Goal: Communication & Community: Answer question/provide support

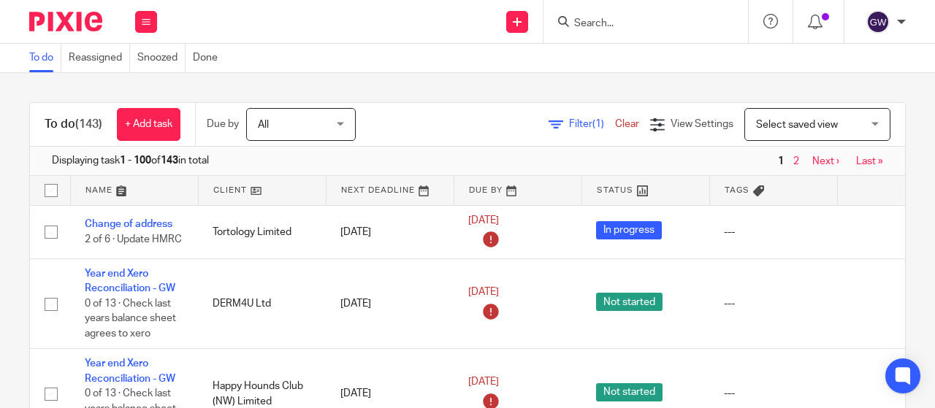
click at [789, 134] on span "Select saved view" at bounding box center [809, 124] width 107 height 31
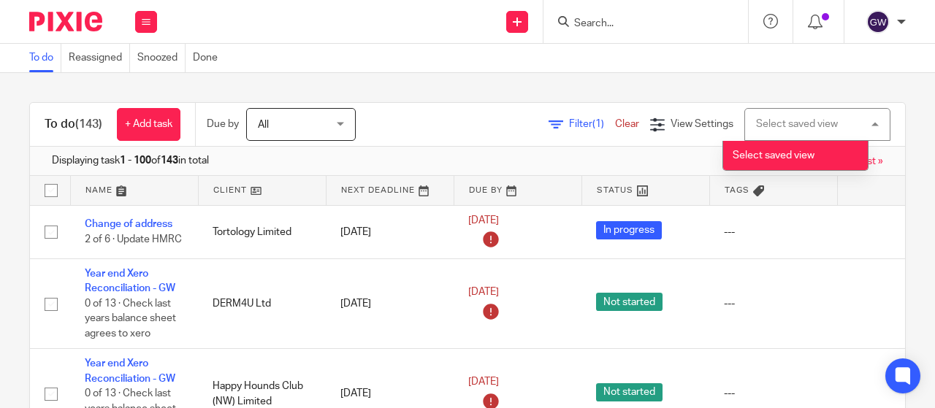
click at [789, 134] on div "Select saved view Select saved view" at bounding box center [817, 124] width 146 height 33
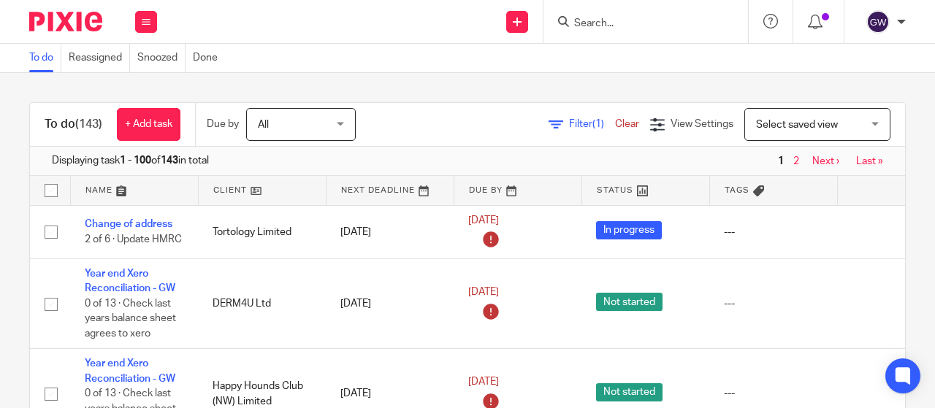
click at [569, 120] on span "Filter (1)" at bounding box center [592, 124] width 46 height 10
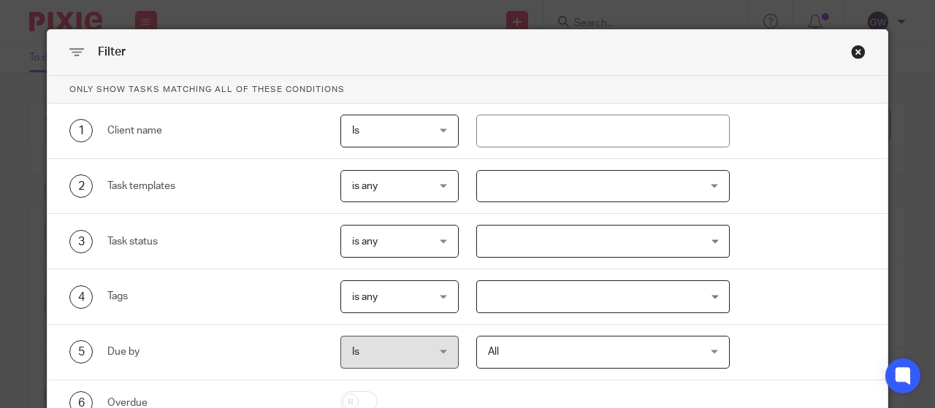
click at [560, 189] on div at bounding box center [603, 186] width 254 height 33
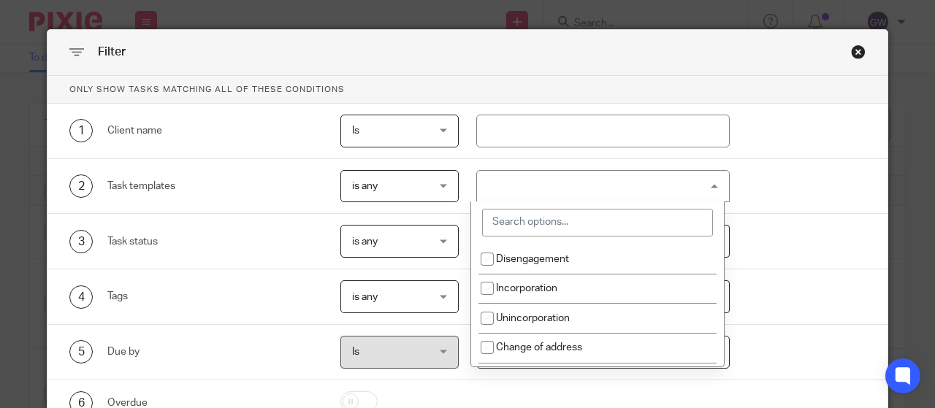
click at [556, 220] on input "search" at bounding box center [597, 223] width 231 height 28
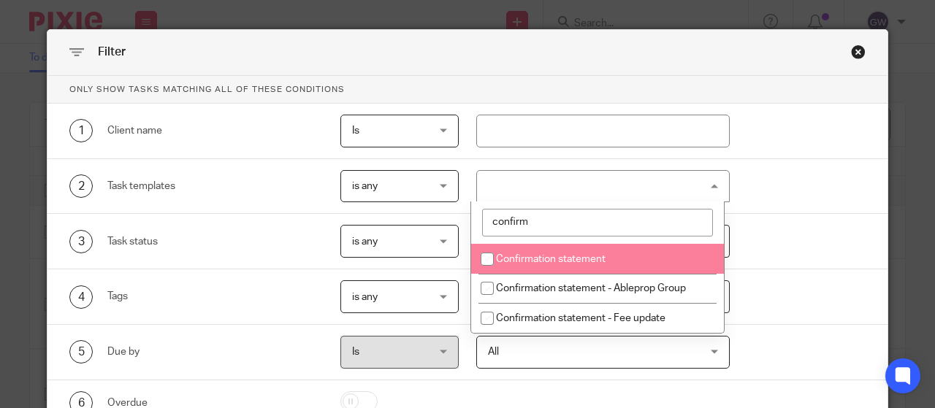
type input "confirm"
click at [514, 256] on span "Confirmation statement" at bounding box center [551, 259] width 110 height 10
checkbox input "true"
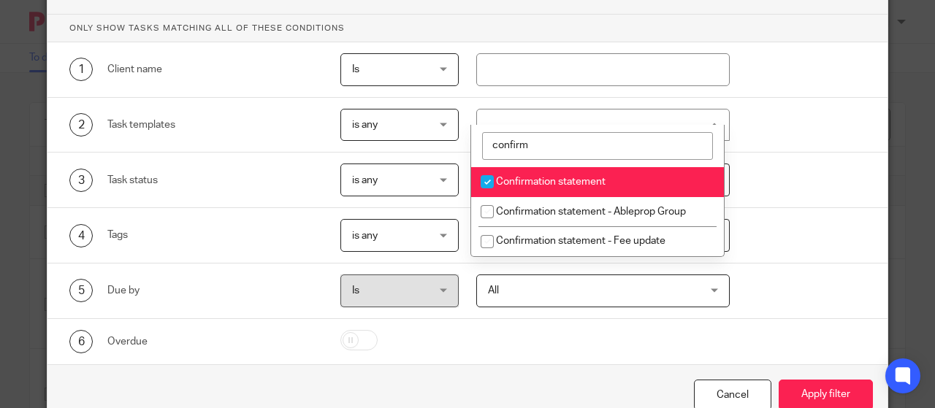
scroll to position [106, 0]
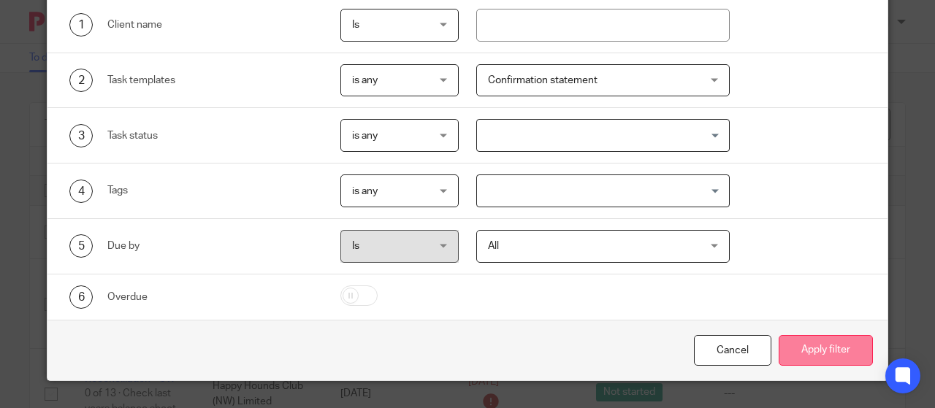
click at [811, 352] on button "Apply filter" at bounding box center [825, 350] width 94 height 31
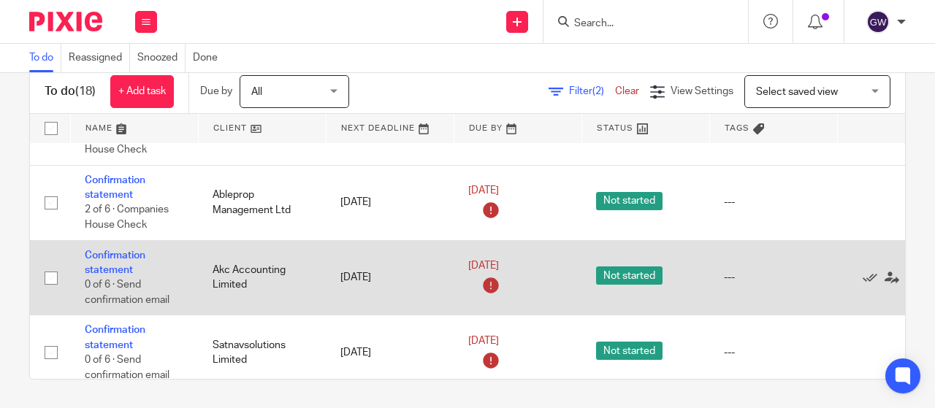
scroll to position [610, 0]
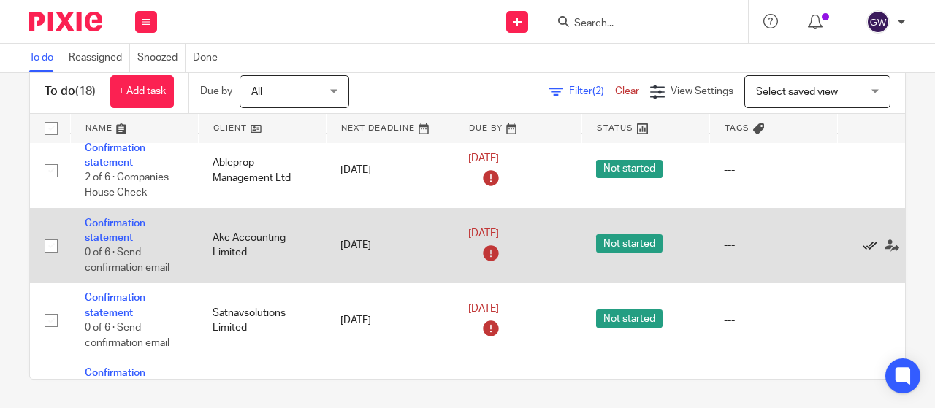
click at [865, 240] on icon at bounding box center [869, 246] width 15 height 15
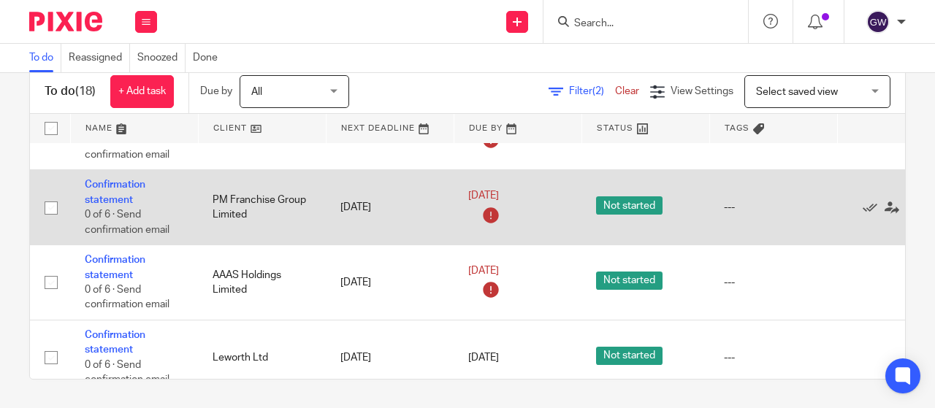
scroll to position [1047, 0]
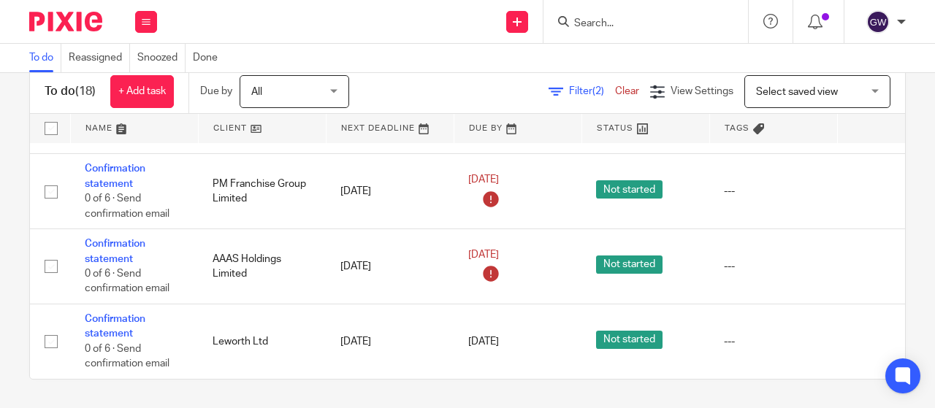
click at [605, 25] on input "Search" at bounding box center [638, 24] width 131 height 13
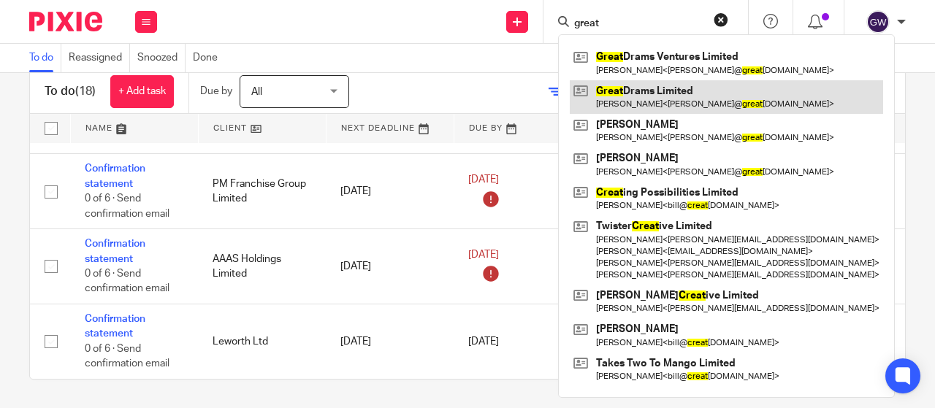
type input "great"
click at [637, 97] on link at bounding box center [726, 97] width 313 height 34
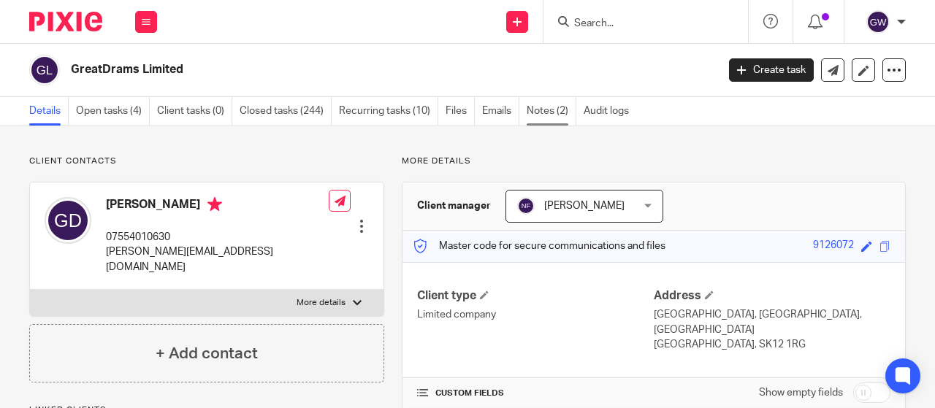
click at [568, 112] on link "Notes (2)" at bounding box center [552, 111] width 50 height 28
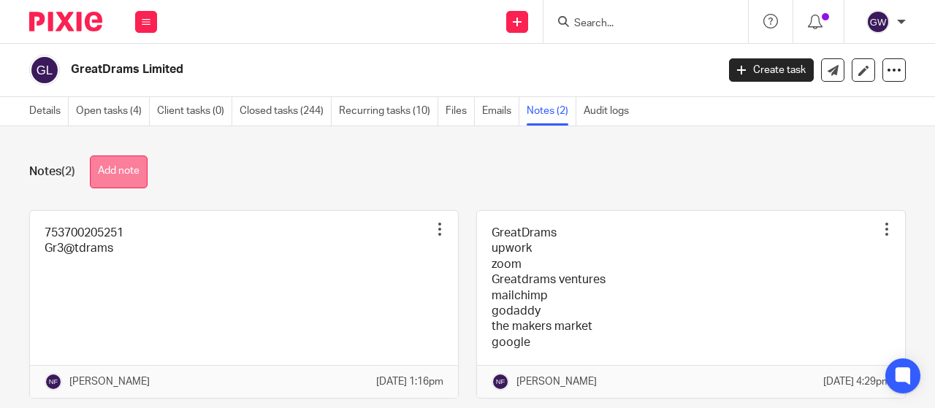
click at [104, 176] on button "Add note" at bounding box center [119, 172] width 58 height 33
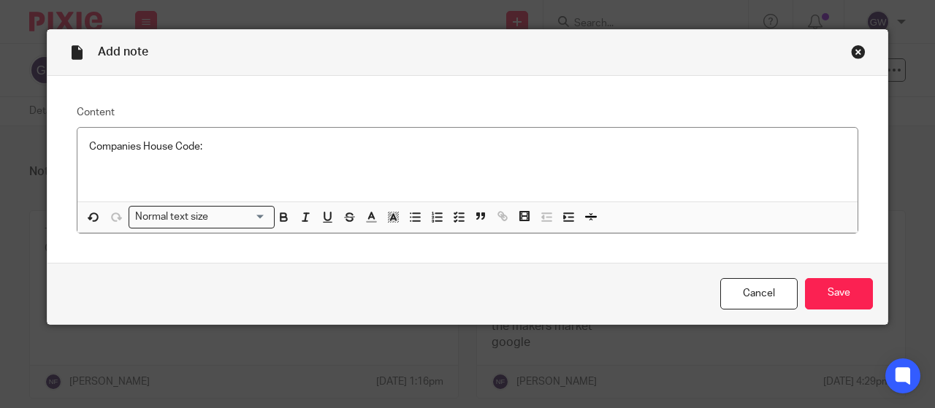
click at [224, 180] on p at bounding box center [467, 176] width 757 height 15
click at [881, 286] on div "Cancel Save" at bounding box center [467, 293] width 840 height 61
click at [841, 287] on input "Save" at bounding box center [839, 293] width 68 height 31
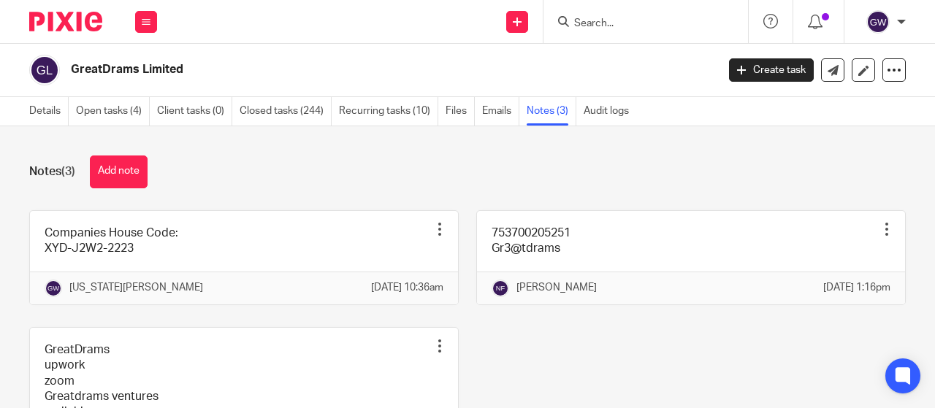
click at [537, 150] on div "Notes (3) Add note Companies House Code: XYD-J2W2-2223 Pin note Edit note Delet…" at bounding box center [467, 267] width 935 height 282
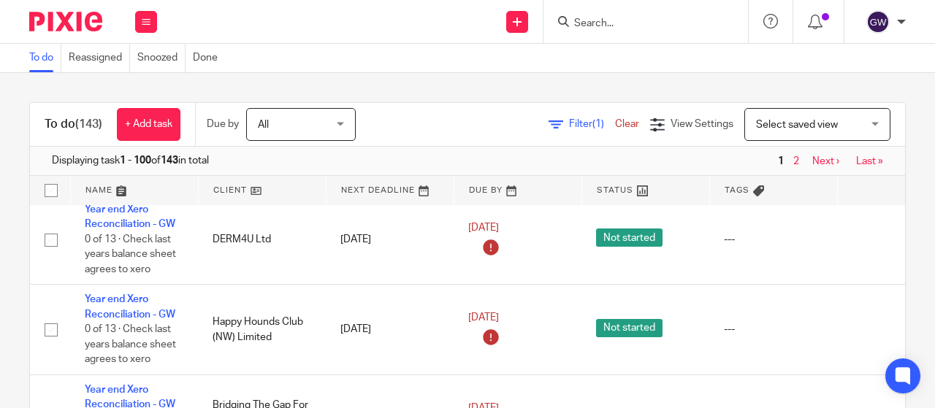
scroll to position [146, 0]
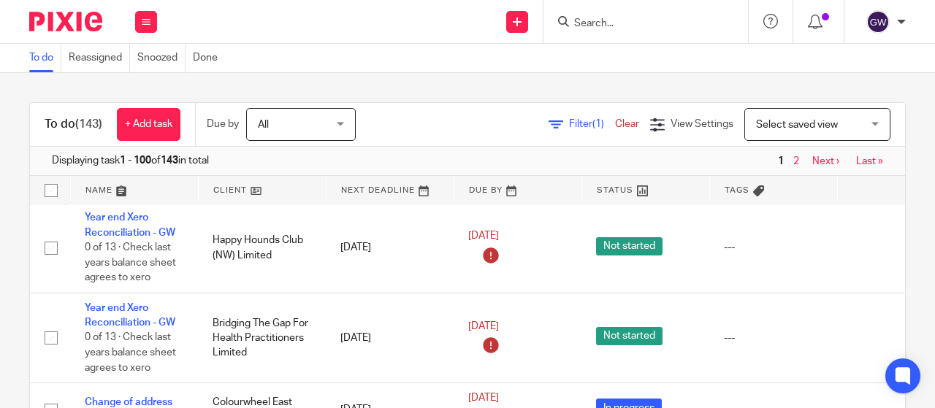
click at [115, 185] on link at bounding box center [134, 190] width 127 height 29
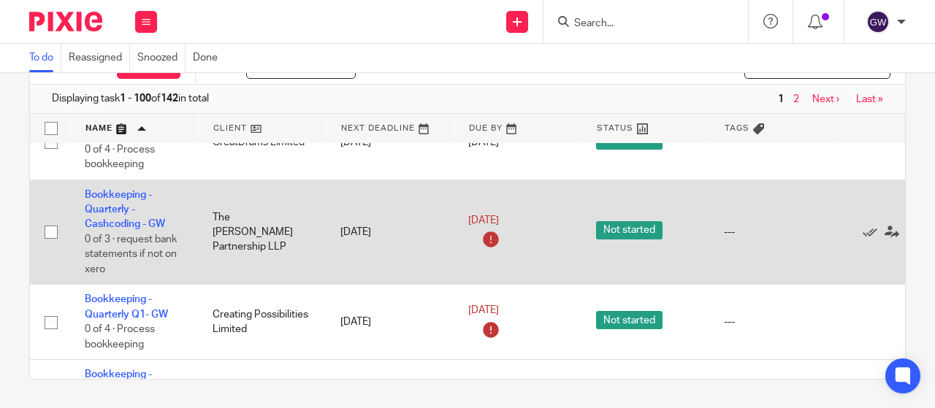
scroll to position [1534, 0]
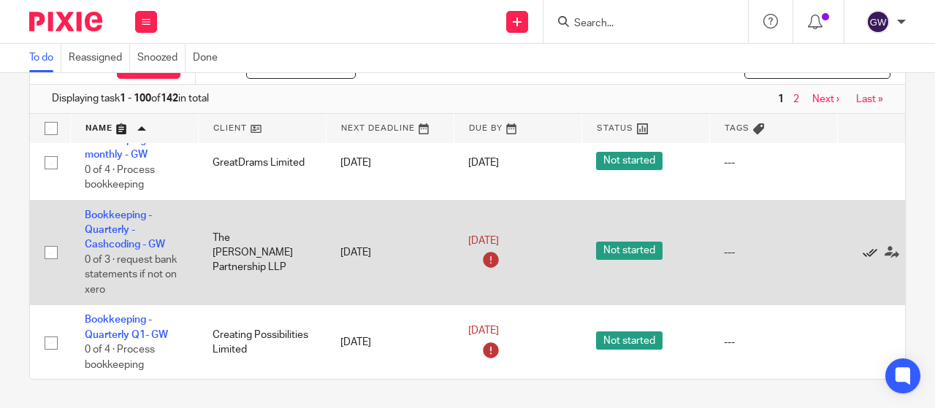
click at [868, 249] on icon at bounding box center [869, 252] width 15 height 15
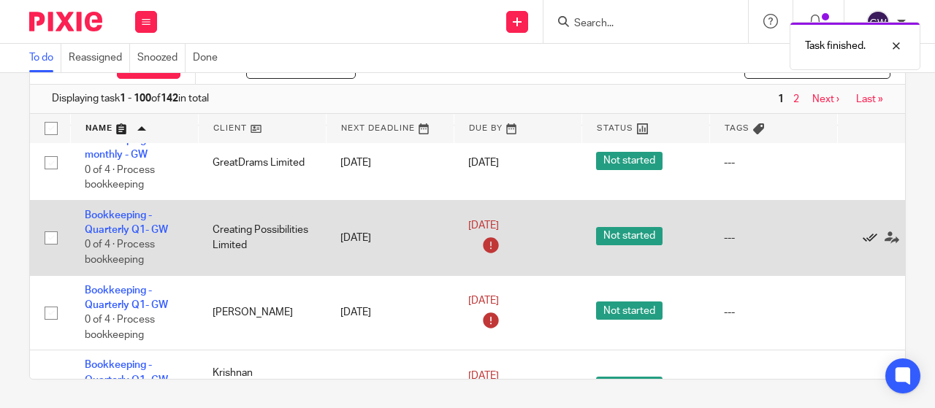
click at [867, 231] on icon at bounding box center [869, 238] width 15 height 15
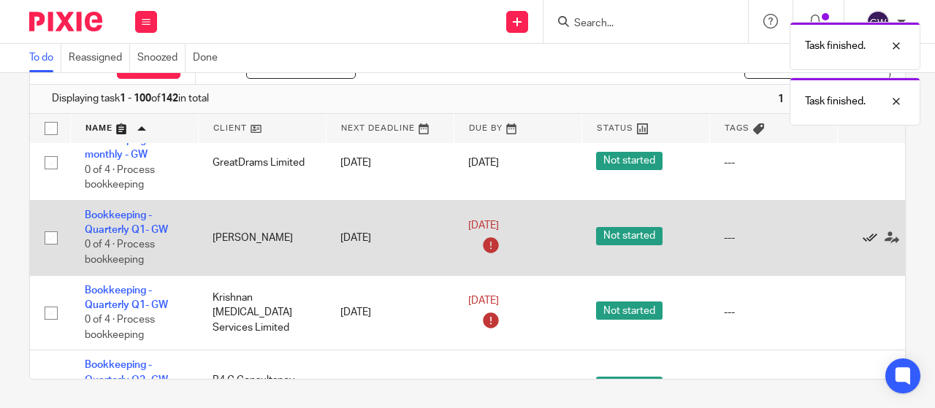
click at [867, 231] on icon at bounding box center [869, 238] width 15 height 15
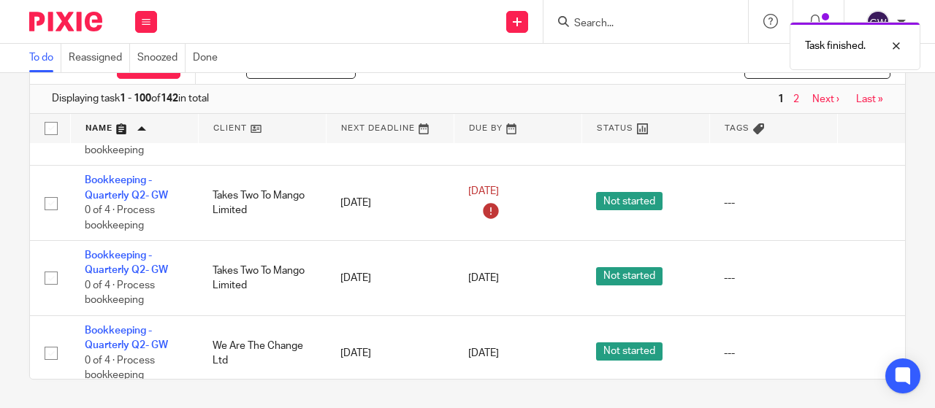
scroll to position [1753, 0]
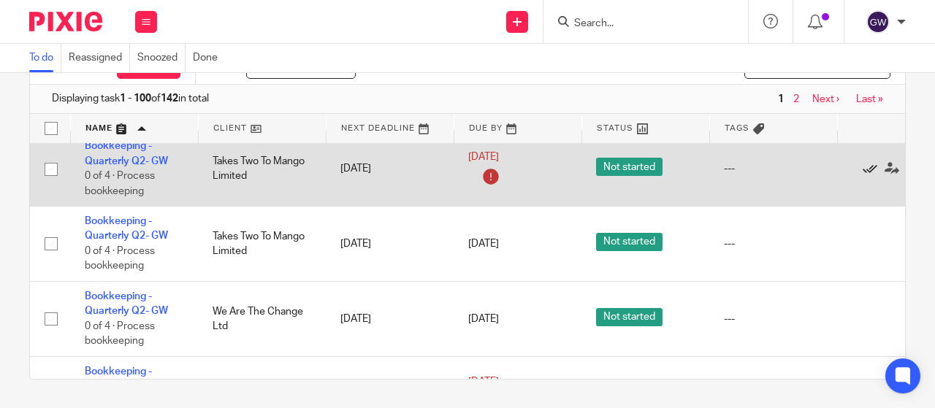
click at [865, 166] on icon at bounding box center [869, 168] width 15 height 15
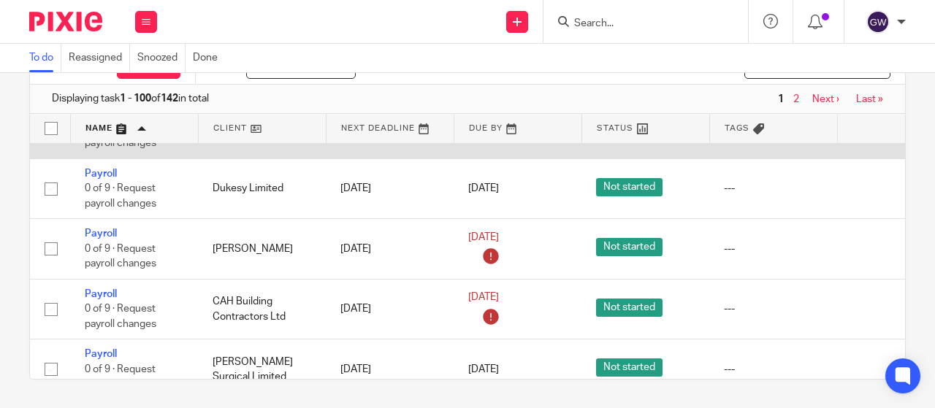
scroll to position [4016, 0]
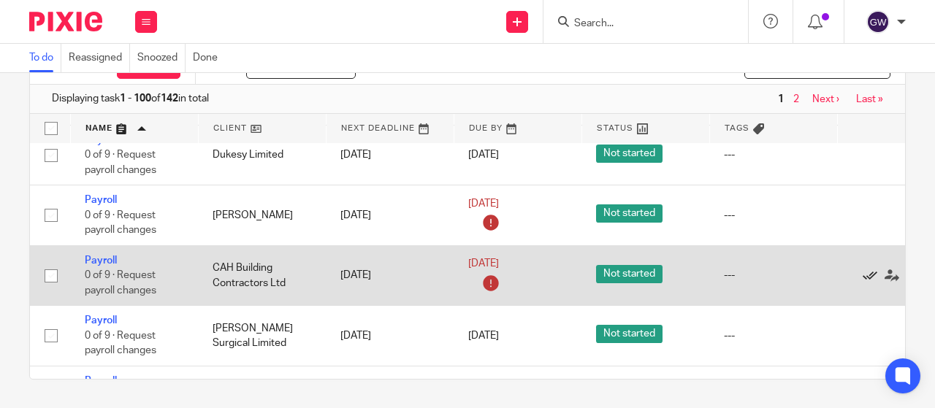
click at [870, 269] on icon at bounding box center [869, 276] width 15 height 15
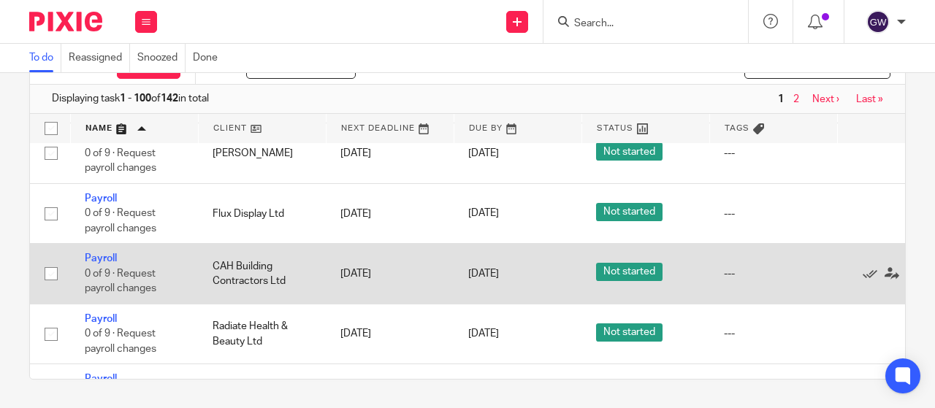
scroll to position [4893, 0]
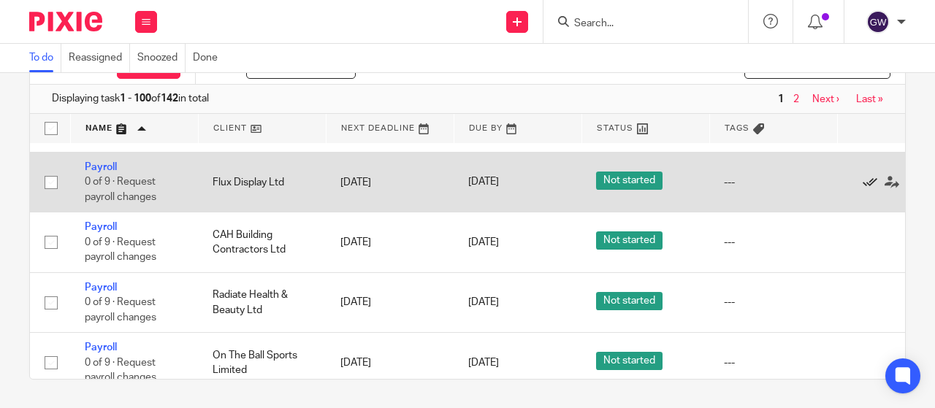
click at [865, 175] on icon at bounding box center [869, 182] width 15 height 15
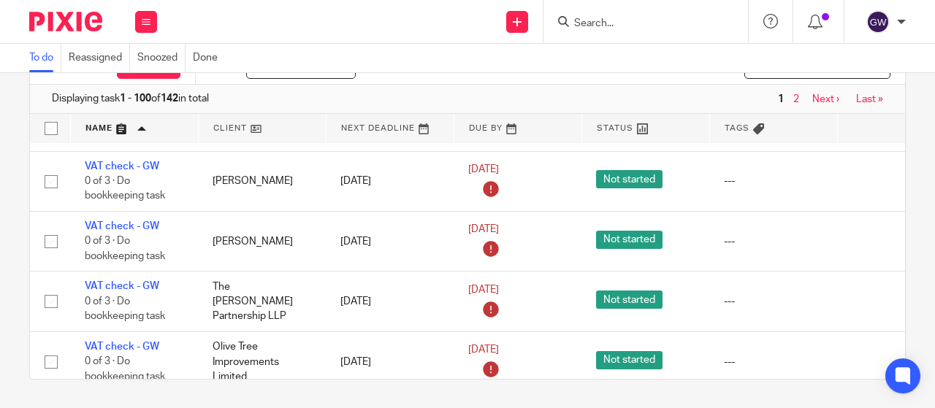
scroll to position [6193, 0]
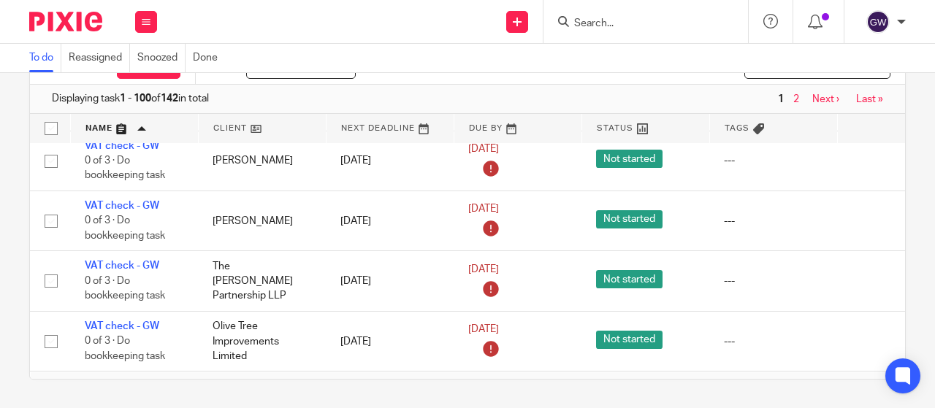
click at [856, 95] on link "Last »" at bounding box center [869, 99] width 27 height 10
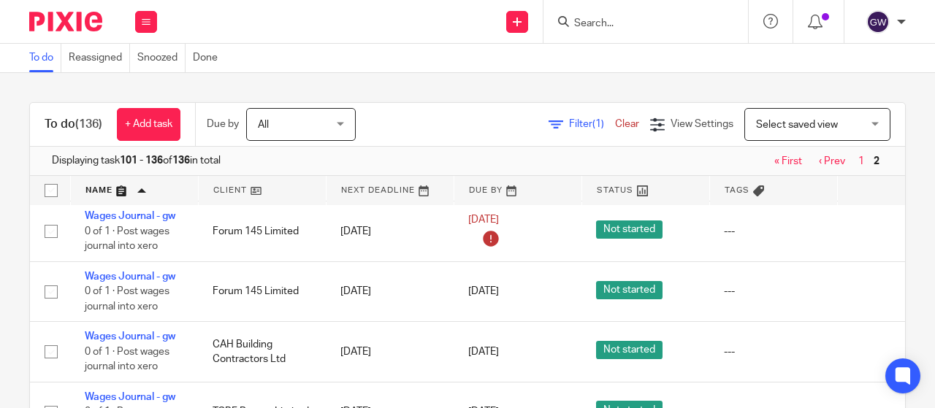
click at [569, 120] on span "Filter (1)" at bounding box center [592, 124] width 46 height 10
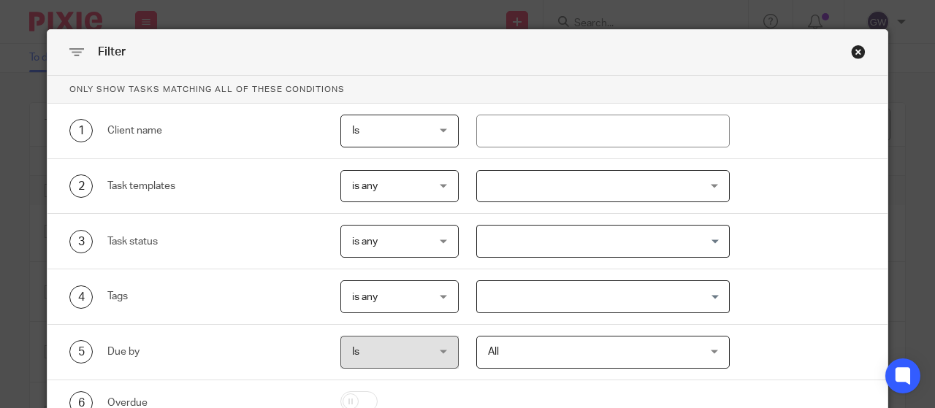
click at [546, 186] on div at bounding box center [603, 186] width 254 height 33
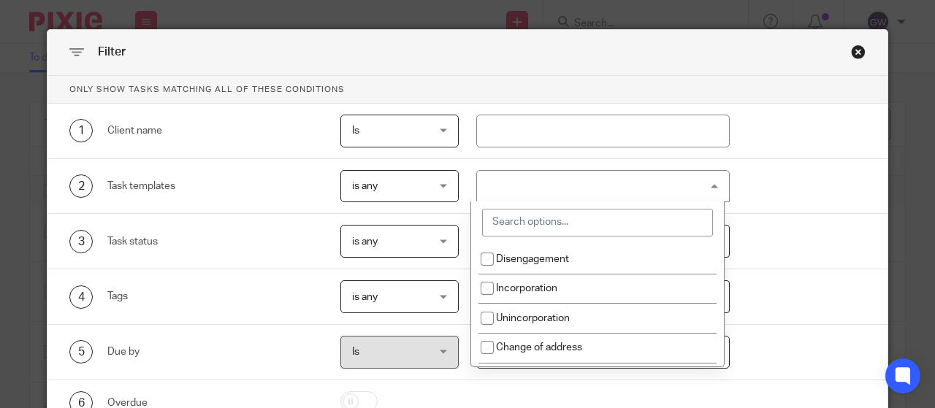
click at [541, 220] on input "search" at bounding box center [597, 223] width 231 height 28
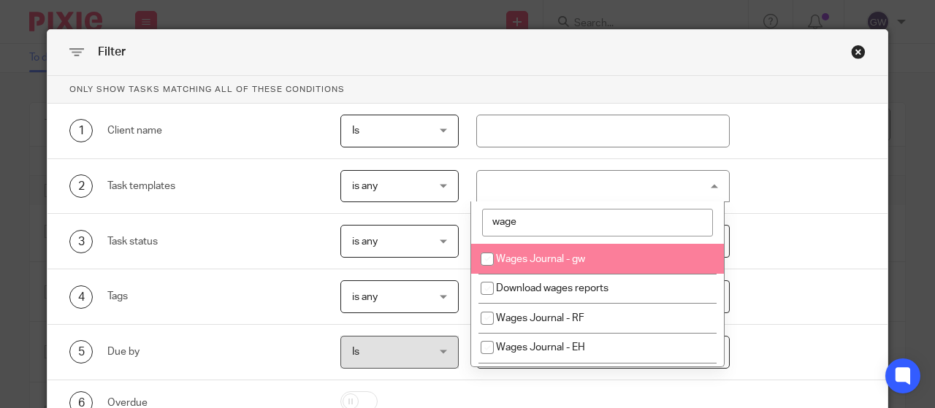
type input "wage"
click at [549, 255] on span "Wages Journal - gw" at bounding box center [540, 259] width 89 height 10
checkbox input "true"
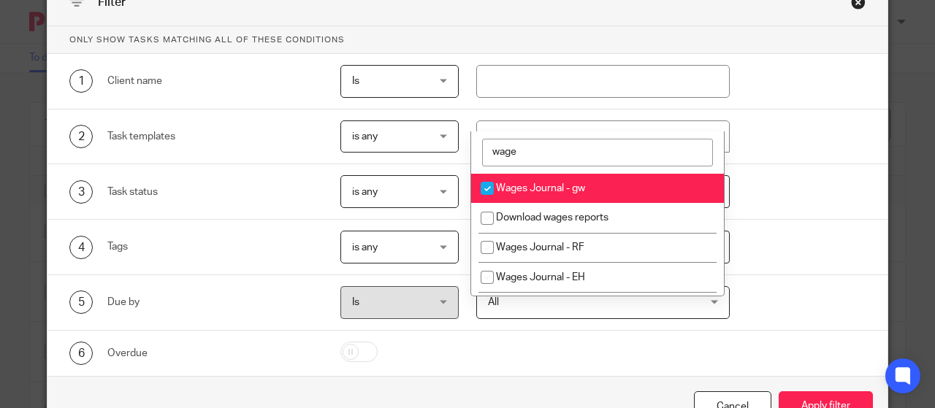
scroll to position [106, 0]
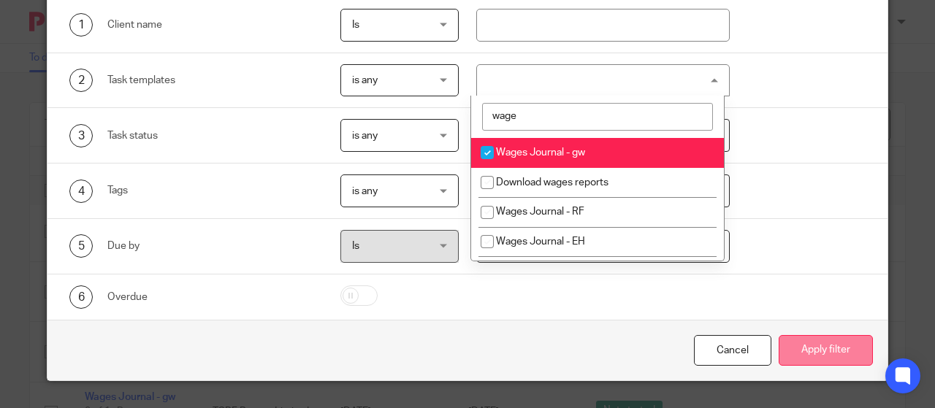
click at [824, 341] on button "Apply filter" at bounding box center [825, 350] width 94 height 31
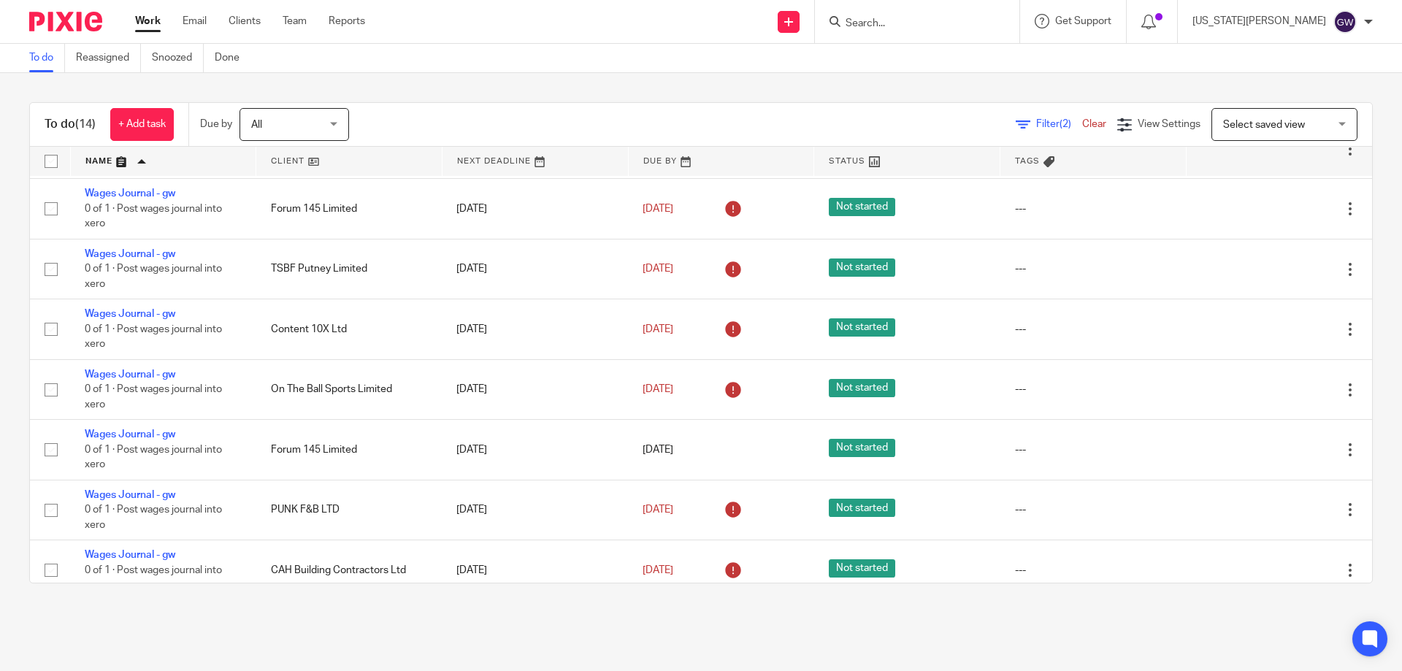
scroll to position [217, 0]
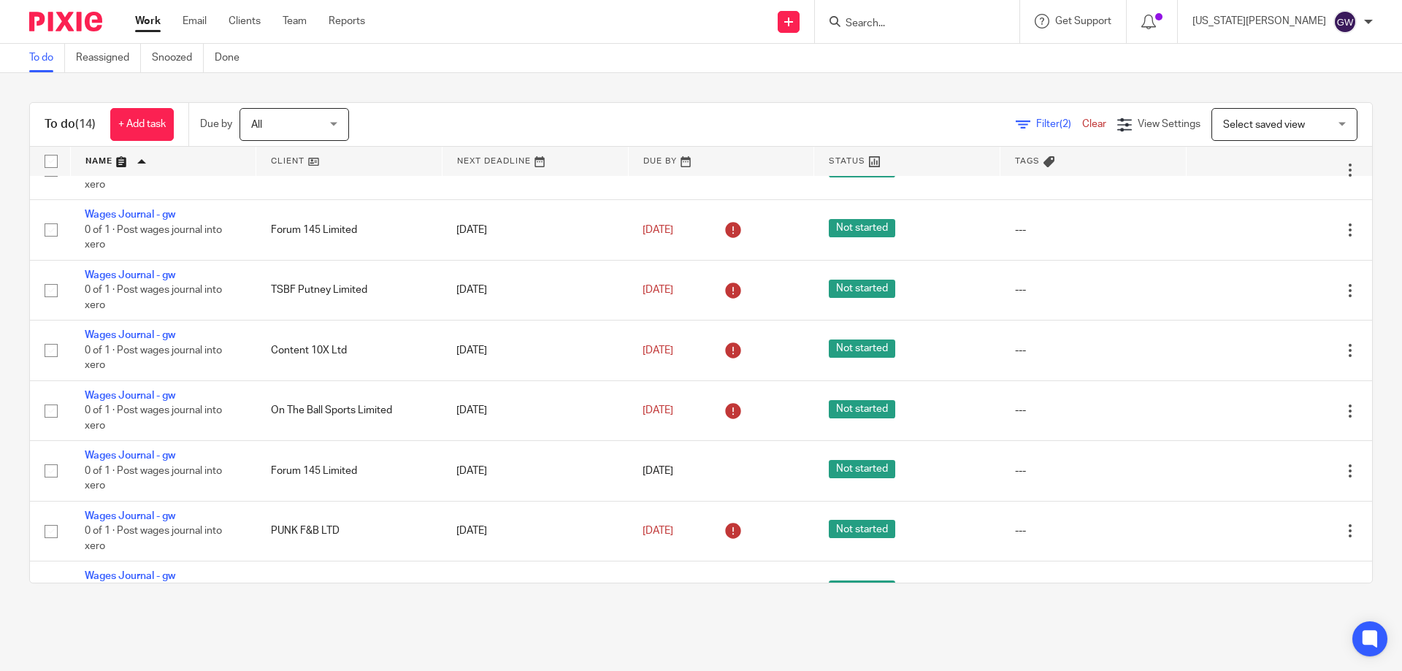
click at [648, 164] on link at bounding box center [721, 161] width 185 height 29
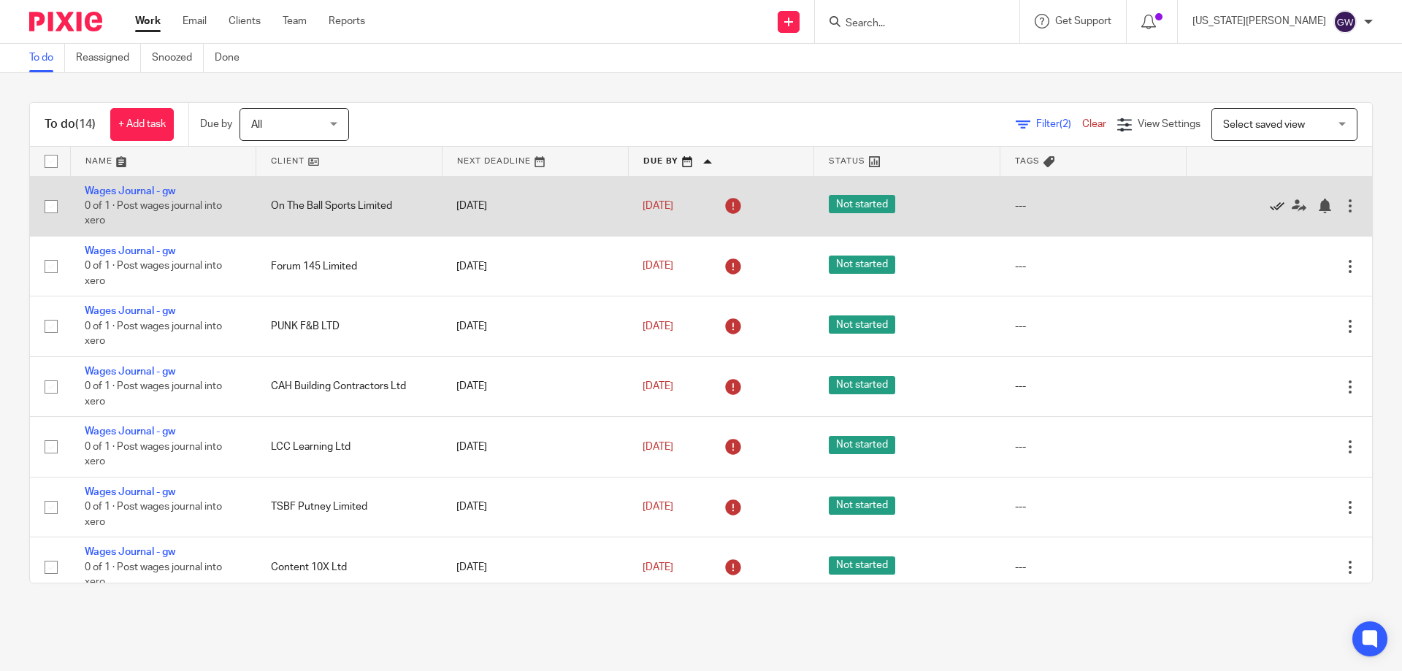
click at [1270, 209] on icon at bounding box center [1277, 206] width 15 height 15
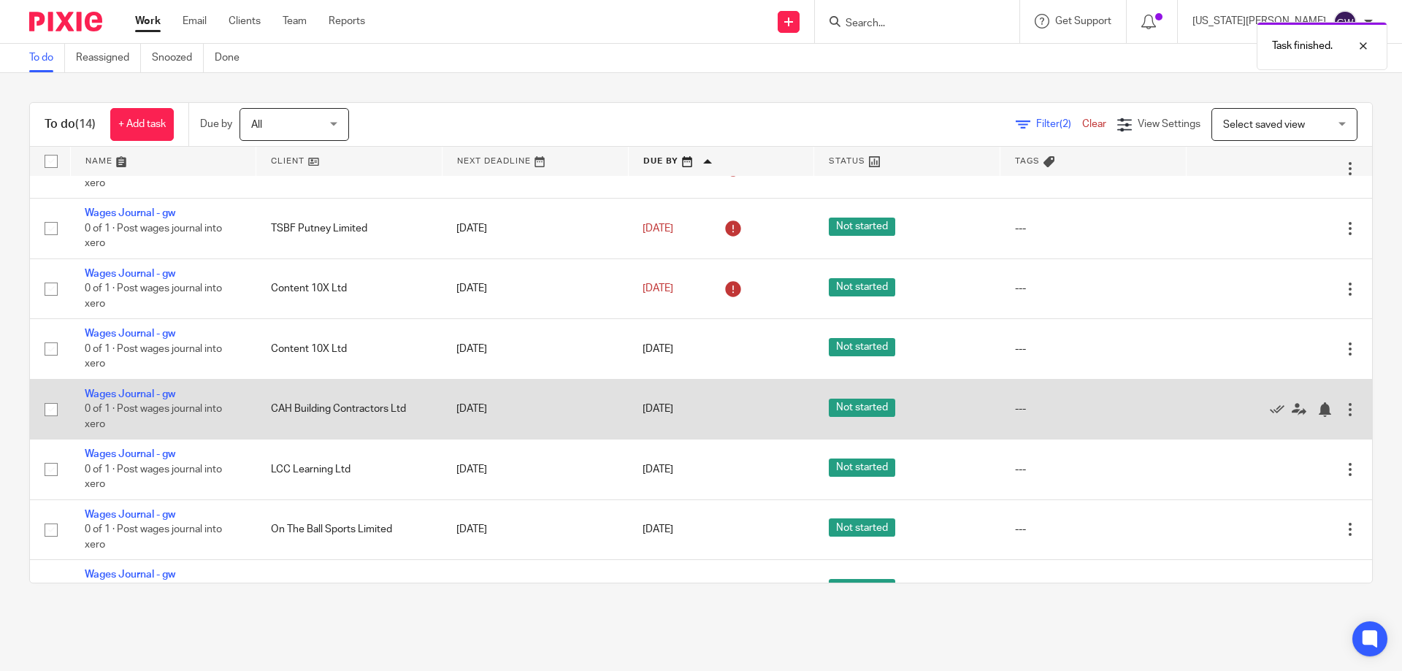
scroll to position [219, 0]
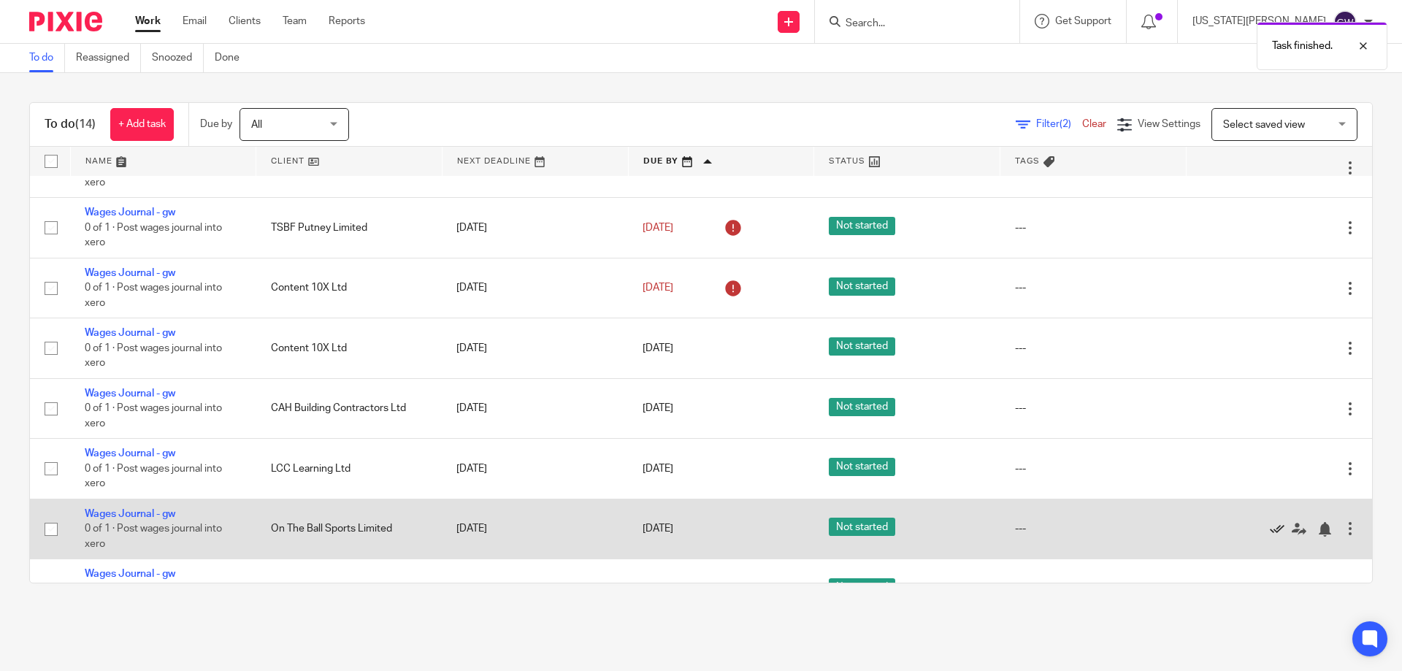
click at [1270, 529] on icon at bounding box center [1277, 529] width 15 height 15
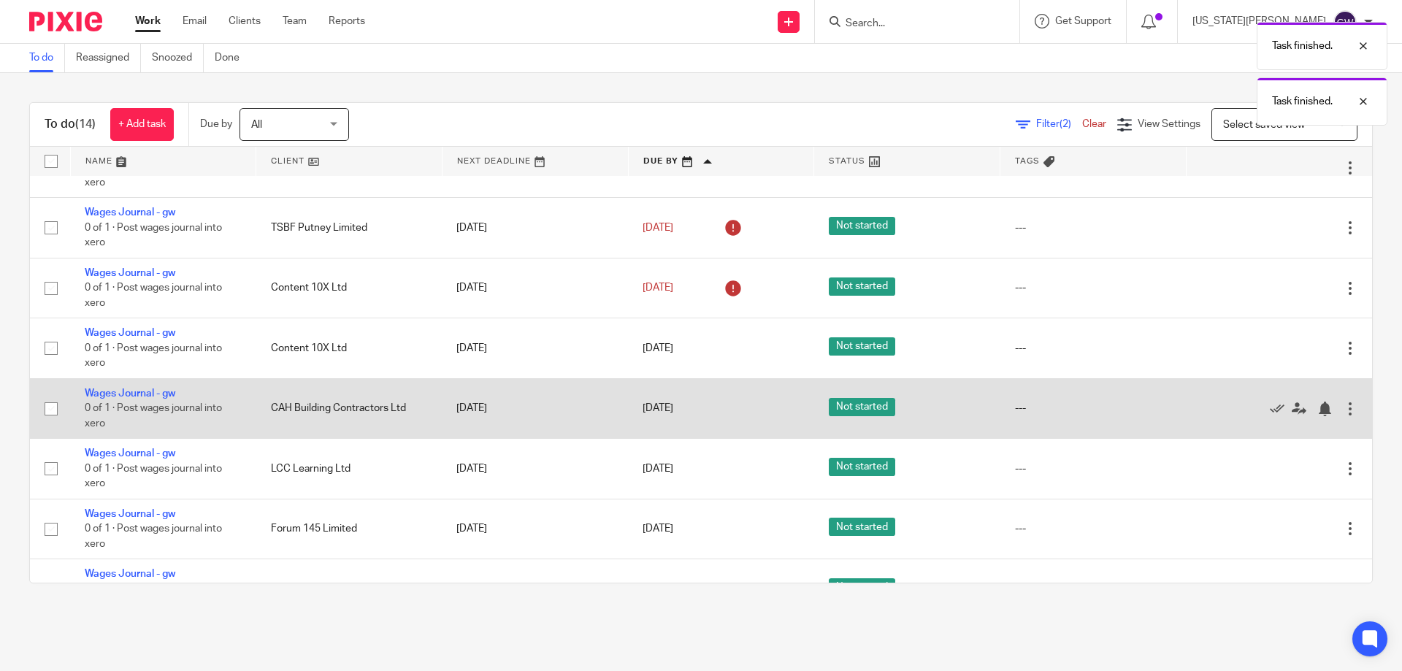
scroll to position [0, 0]
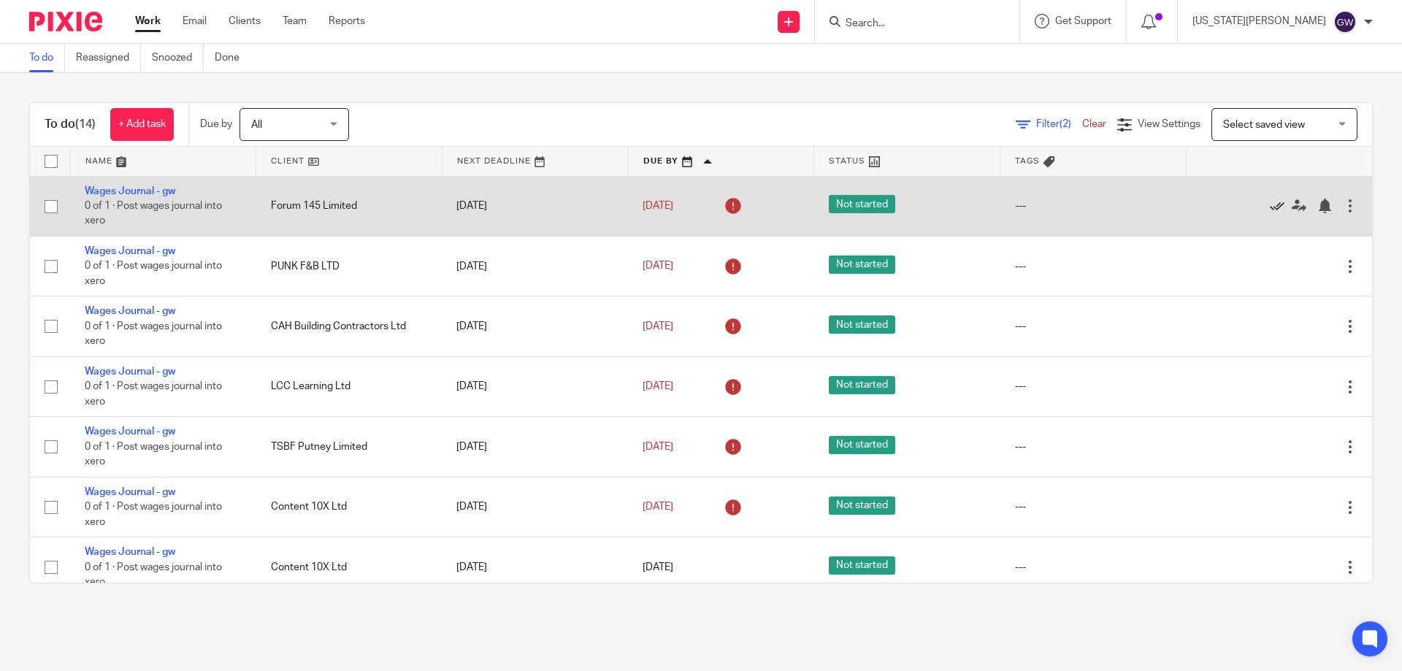
click at [1270, 206] on icon at bounding box center [1277, 206] width 15 height 15
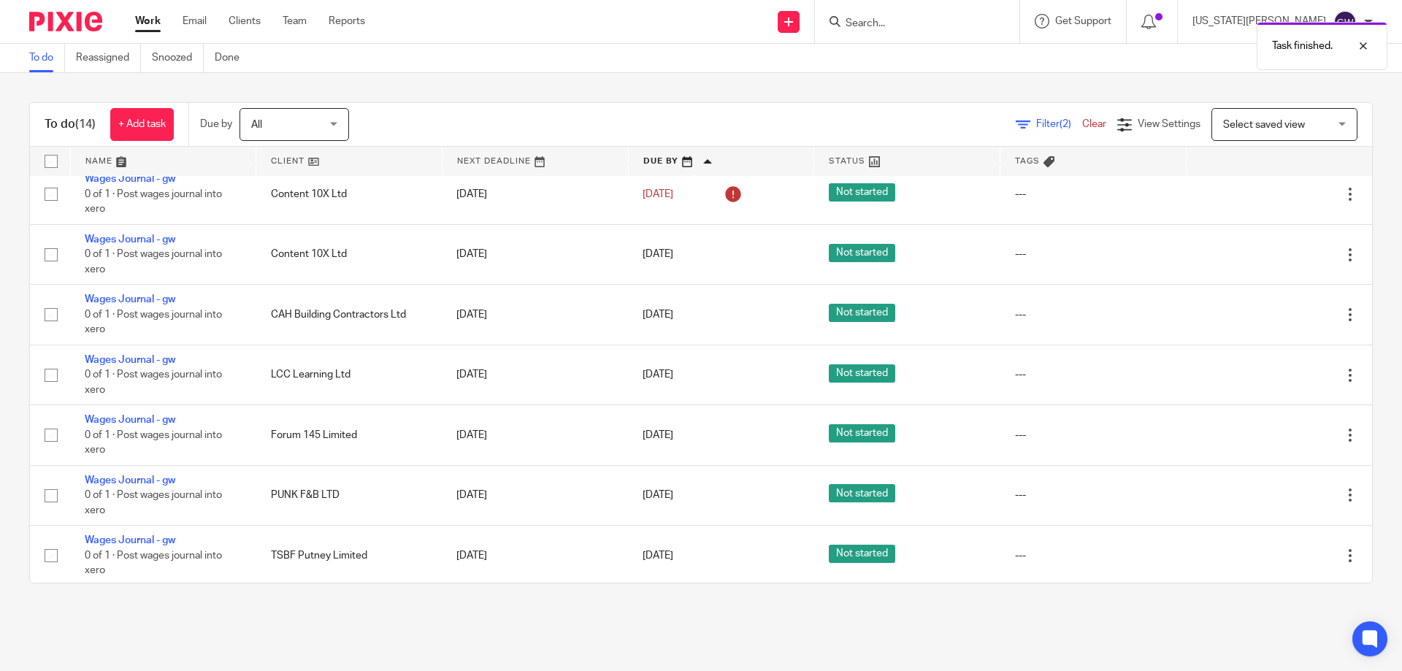
scroll to position [256, 0]
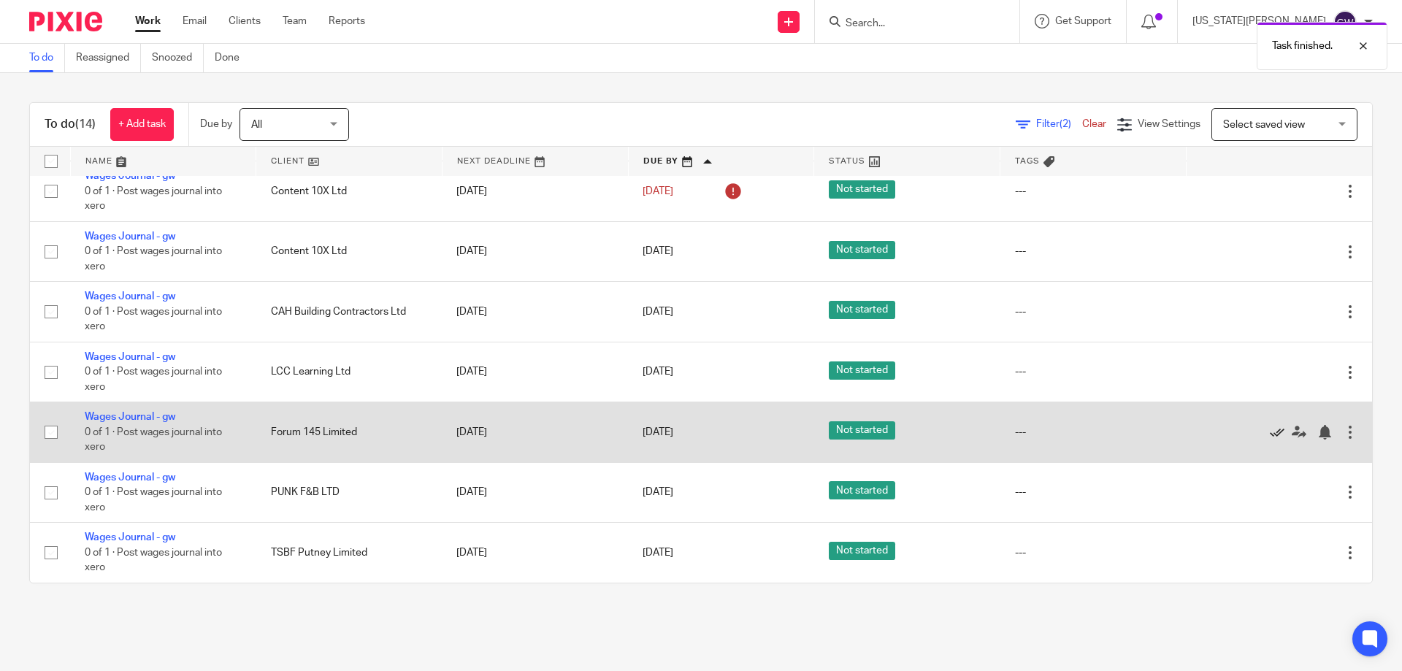
click at [1270, 432] on icon at bounding box center [1277, 432] width 15 height 15
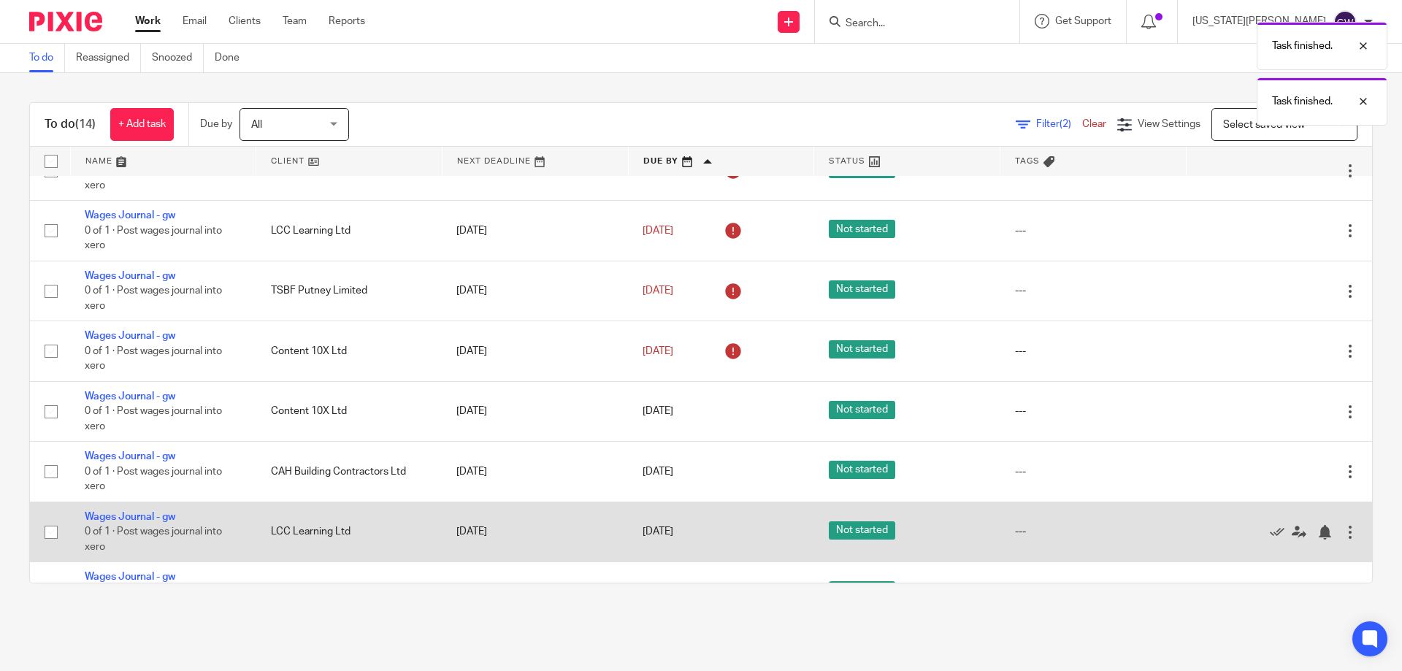
scroll to position [0, 0]
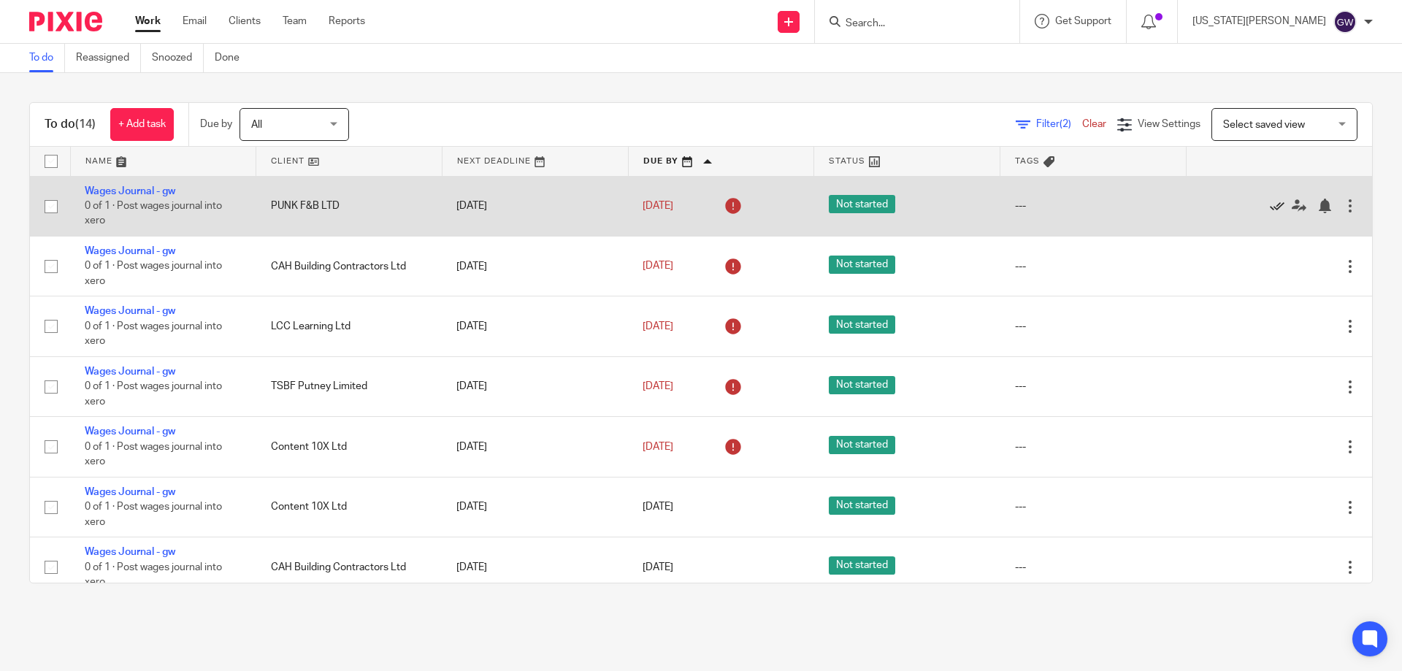
click at [1270, 208] on icon at bounding box center [1277, 206] width 15 height 15
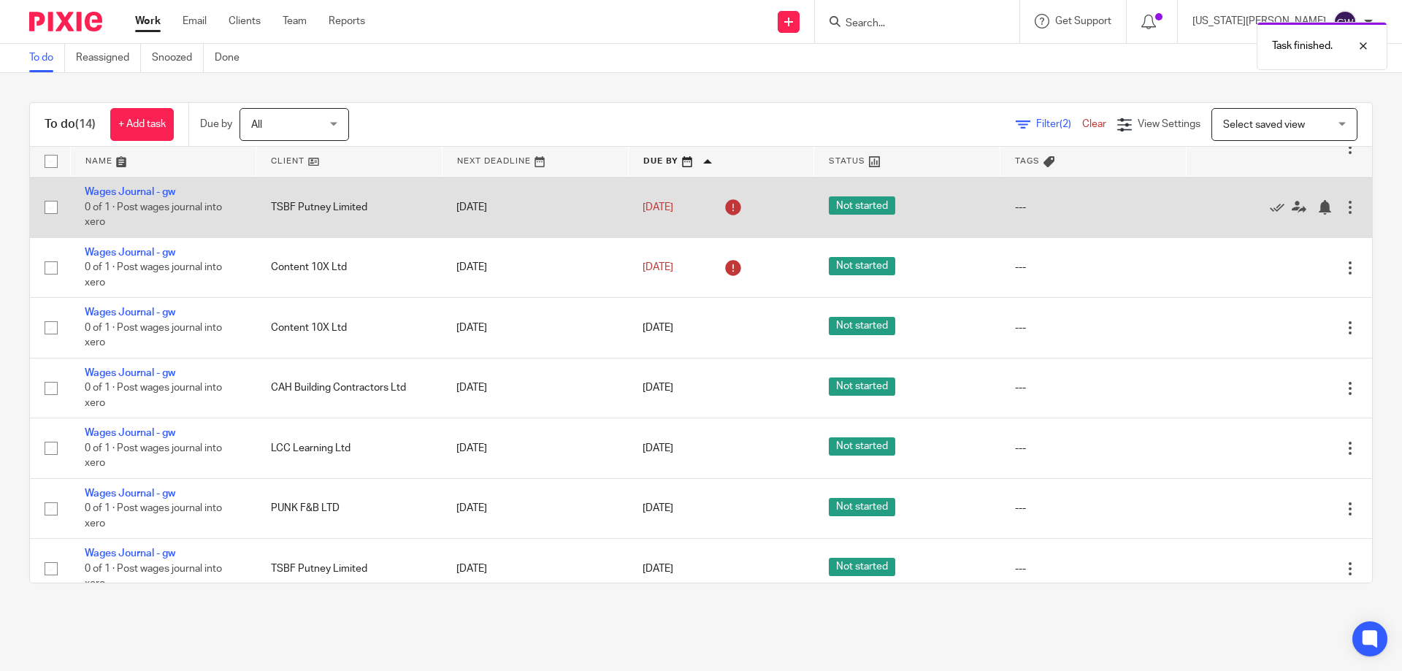
scroll to position [135, 0]
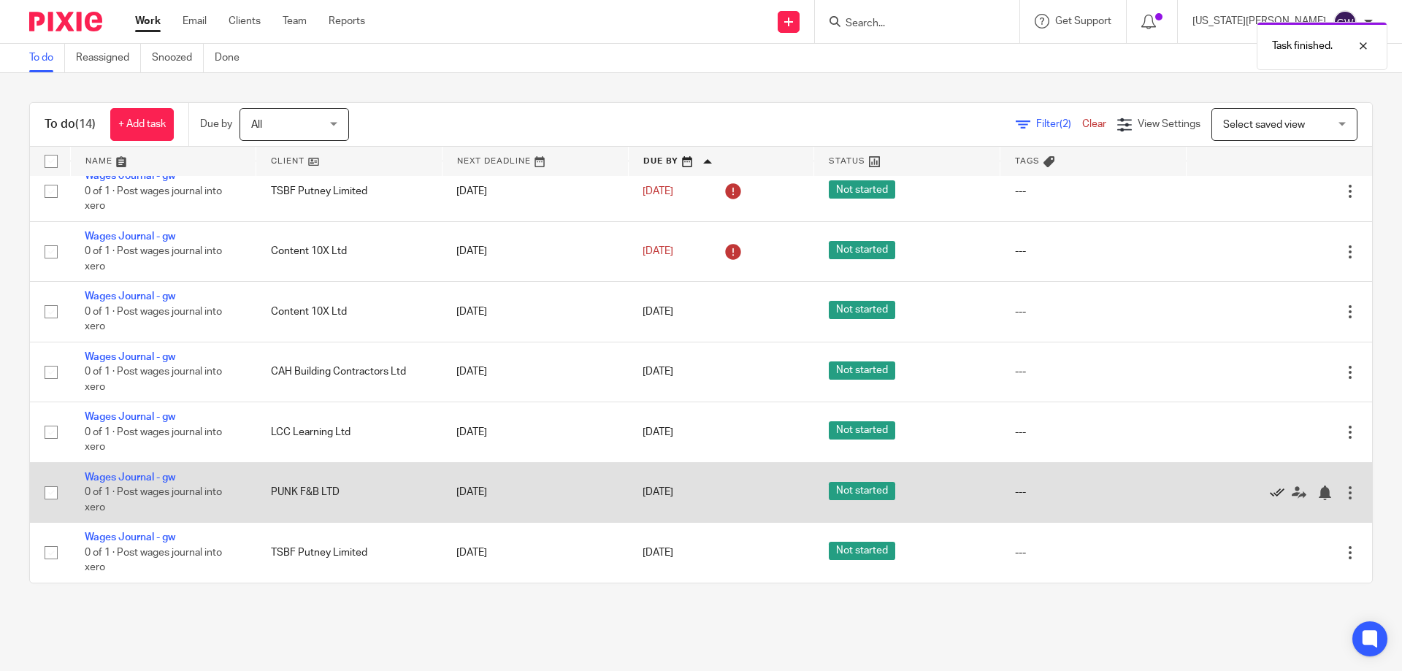
click at [1270, 494] on icon at bounding box center [1277, 493] width 15 height 15
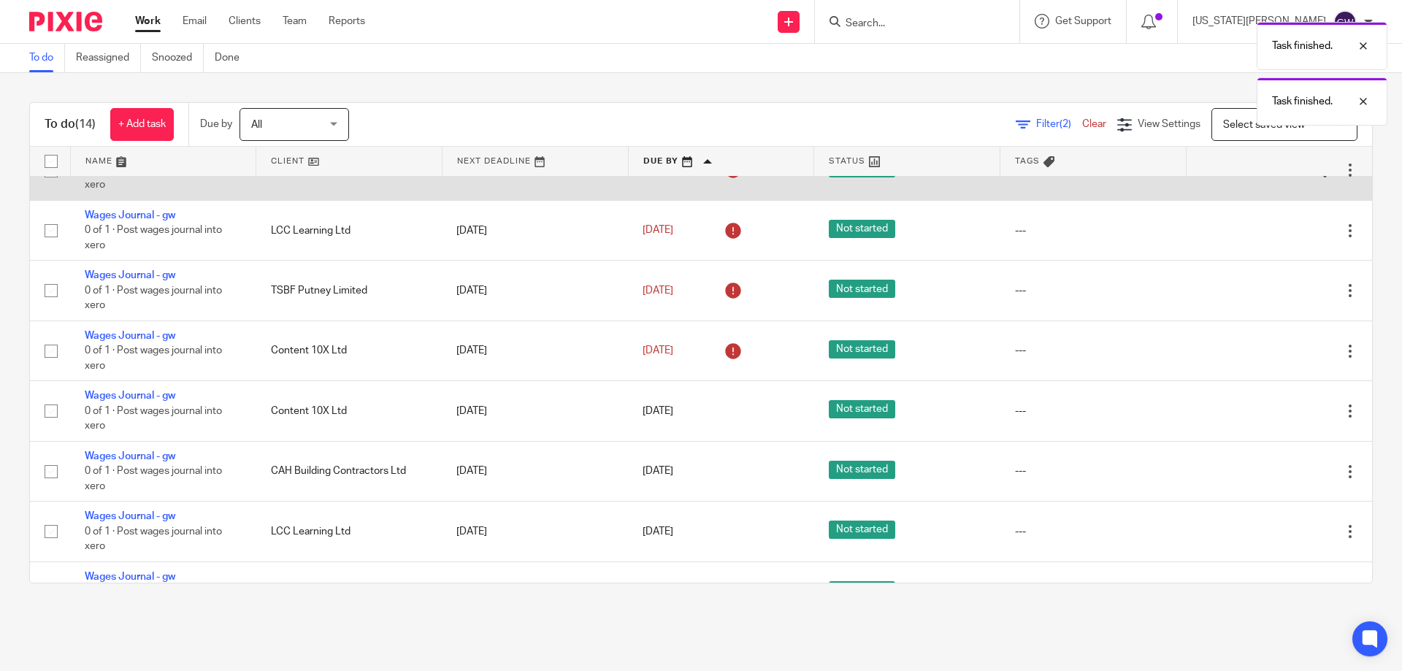
scroll to position [0, 0]
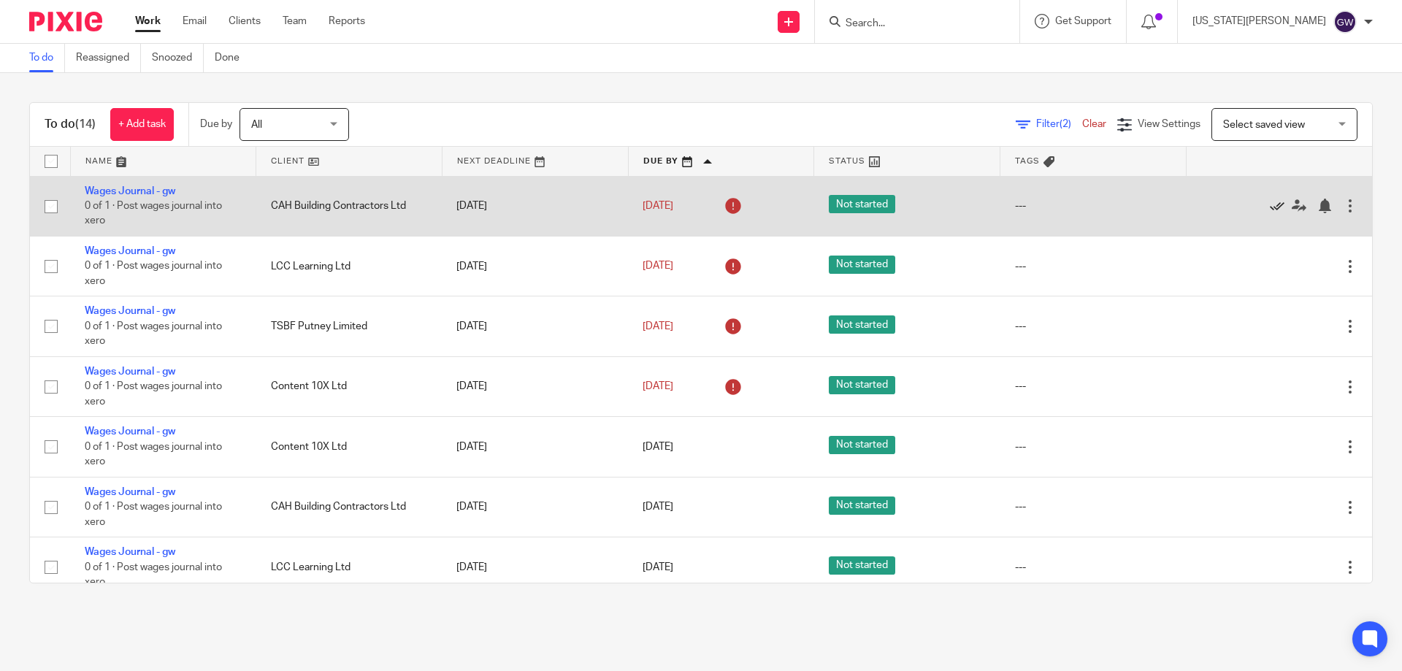
click at [1270, 205] on icon at bounding box center [1277, 206] width 15 height 15
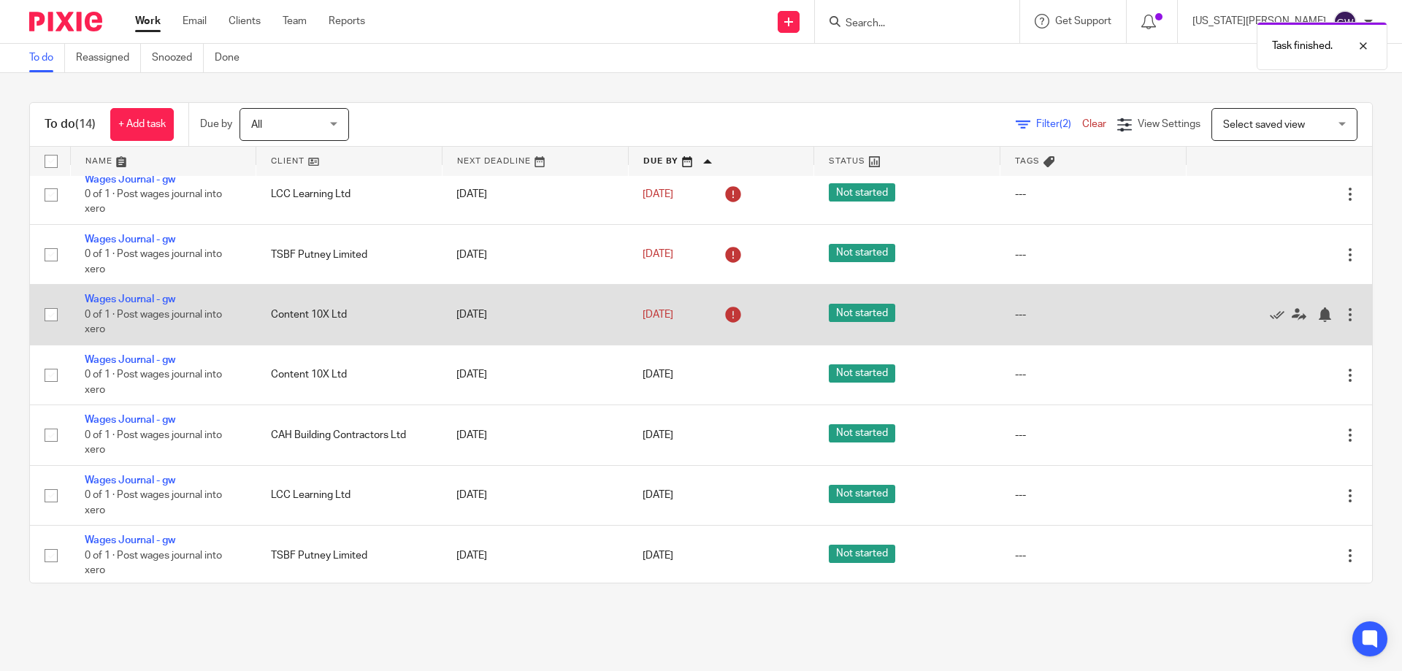
scroll to position [15, 0]
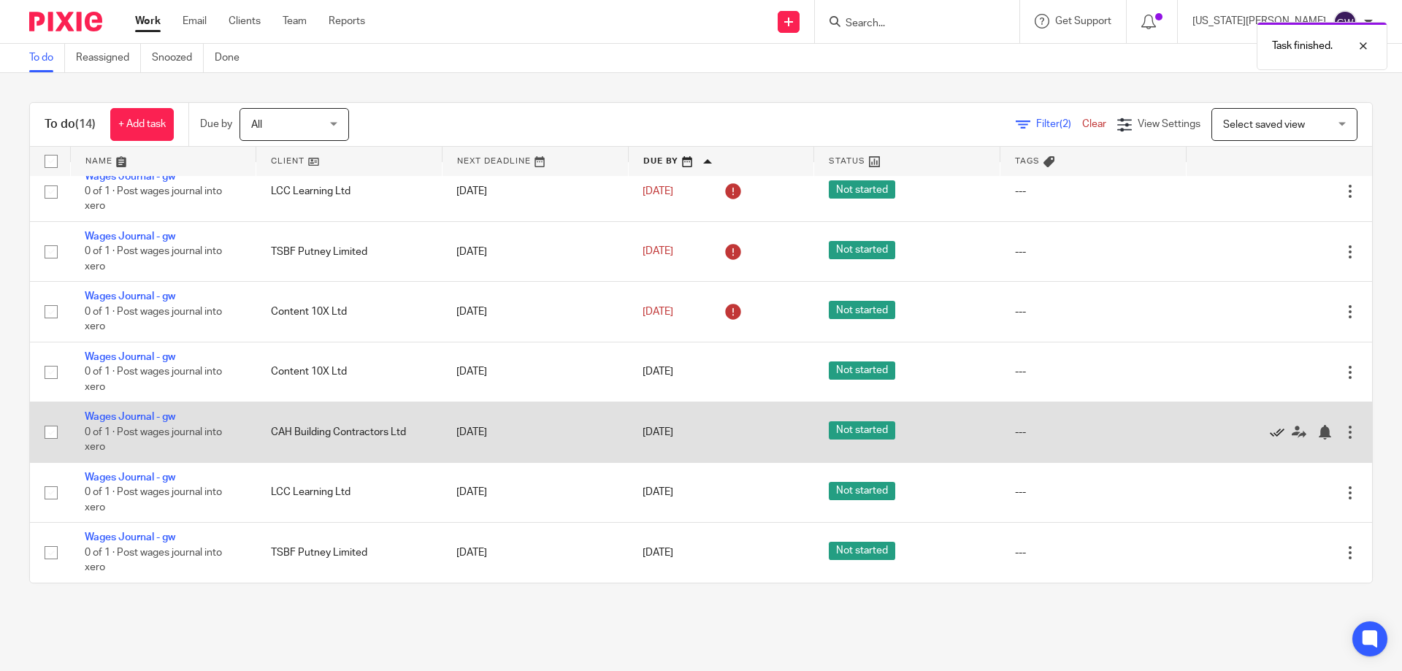
click at [1270, 432] on icon at bounding box center [1277, 432] width 15 height 15
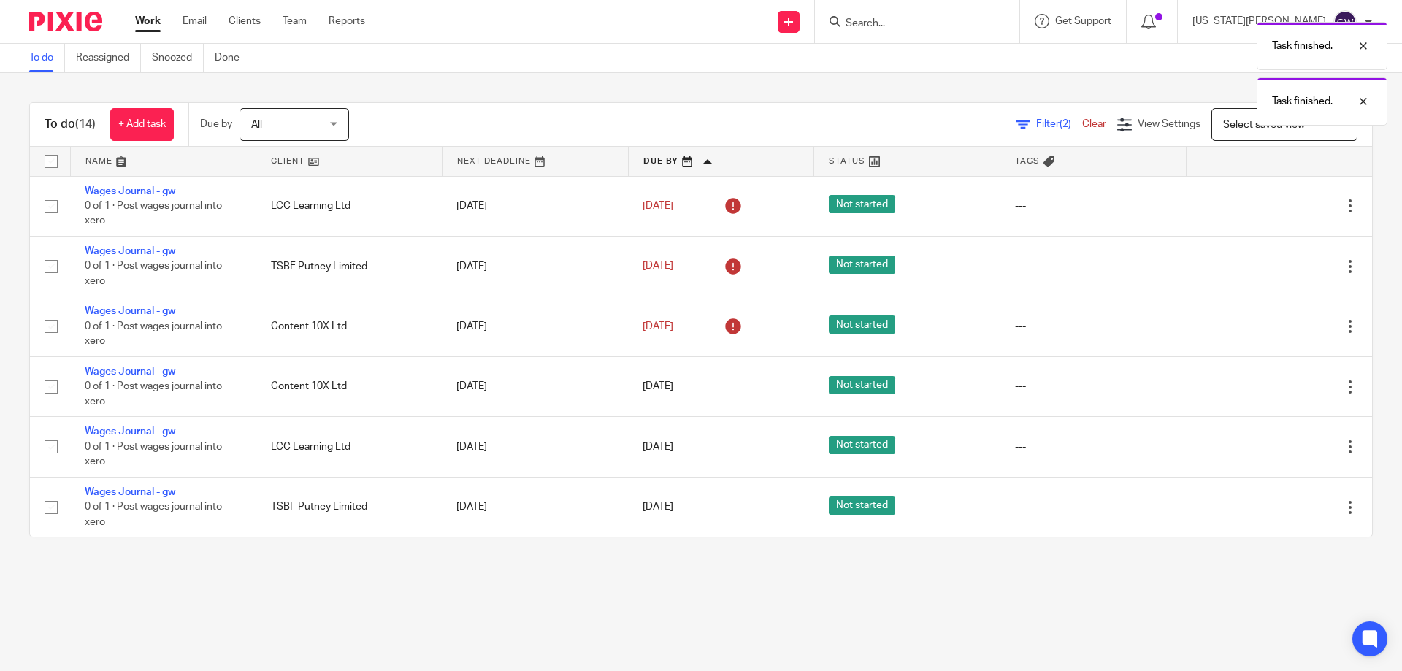
scroll to position [0, 0]
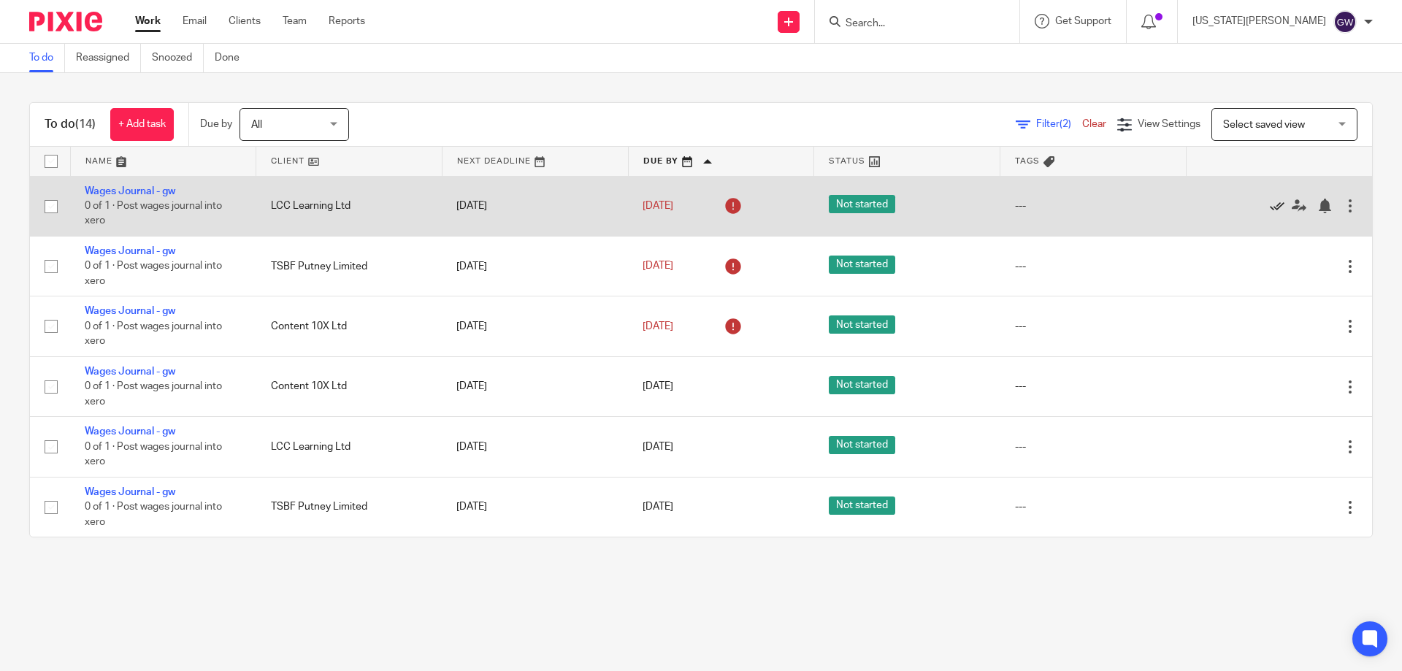
click at [1270, 202] on icon at bounding box center [1277, 206] width 15 height 15
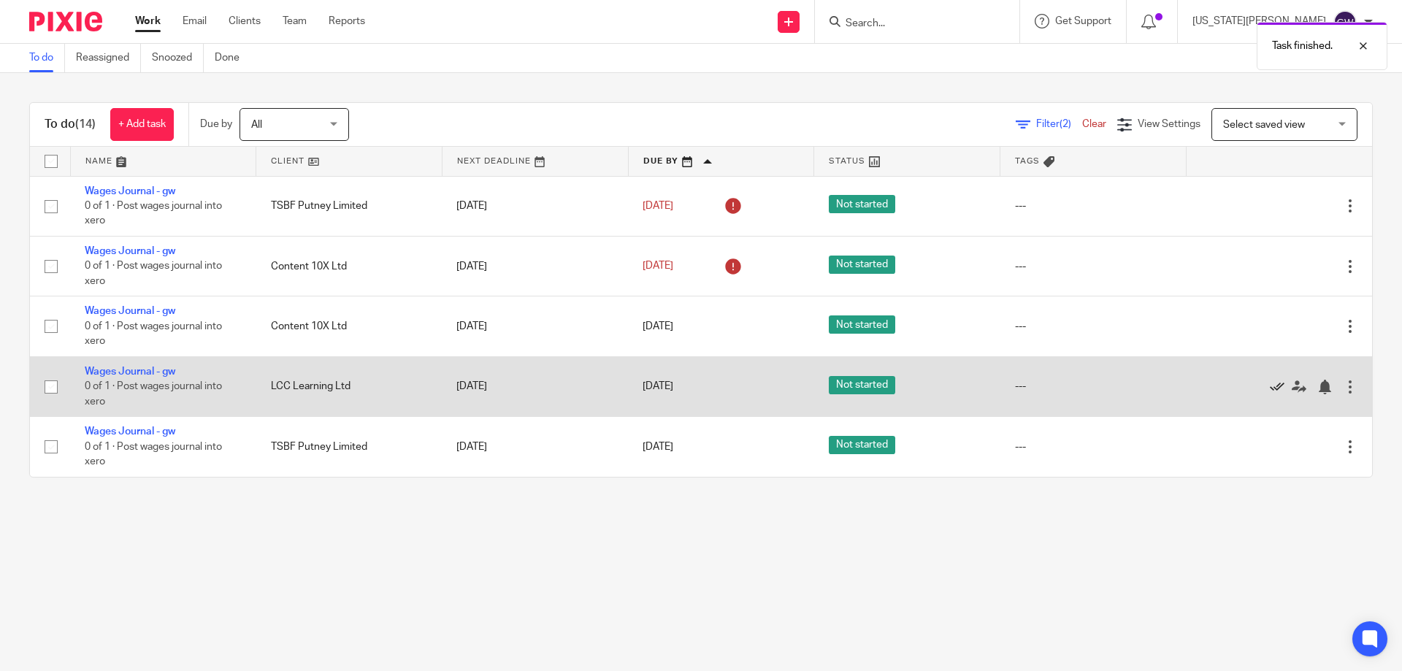
click at [1270, 387] on icon at bounding box center [1277, 387] width 15 height 15
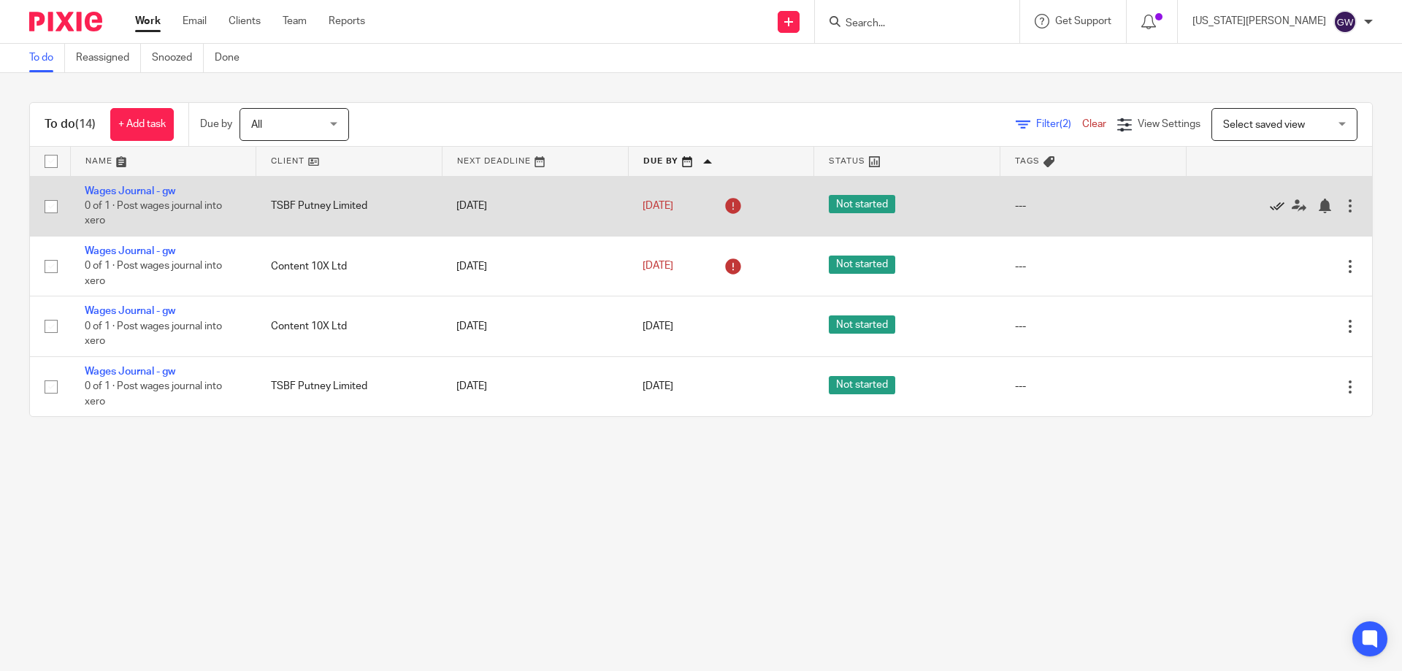
click at [1270, 207] on icon at bounding box center [1277, 206] width 15 height 15
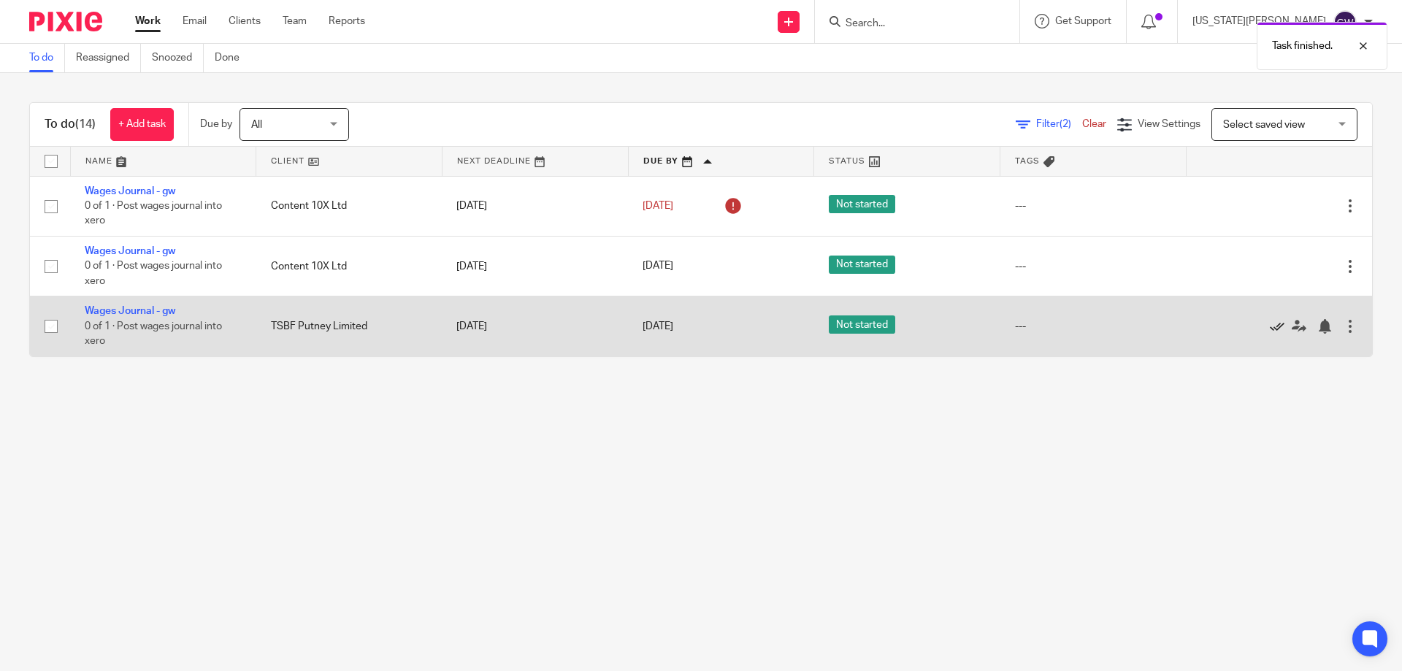
click at [1270, 322] on icon at bounding box center [1277, 326] width 15 height 15
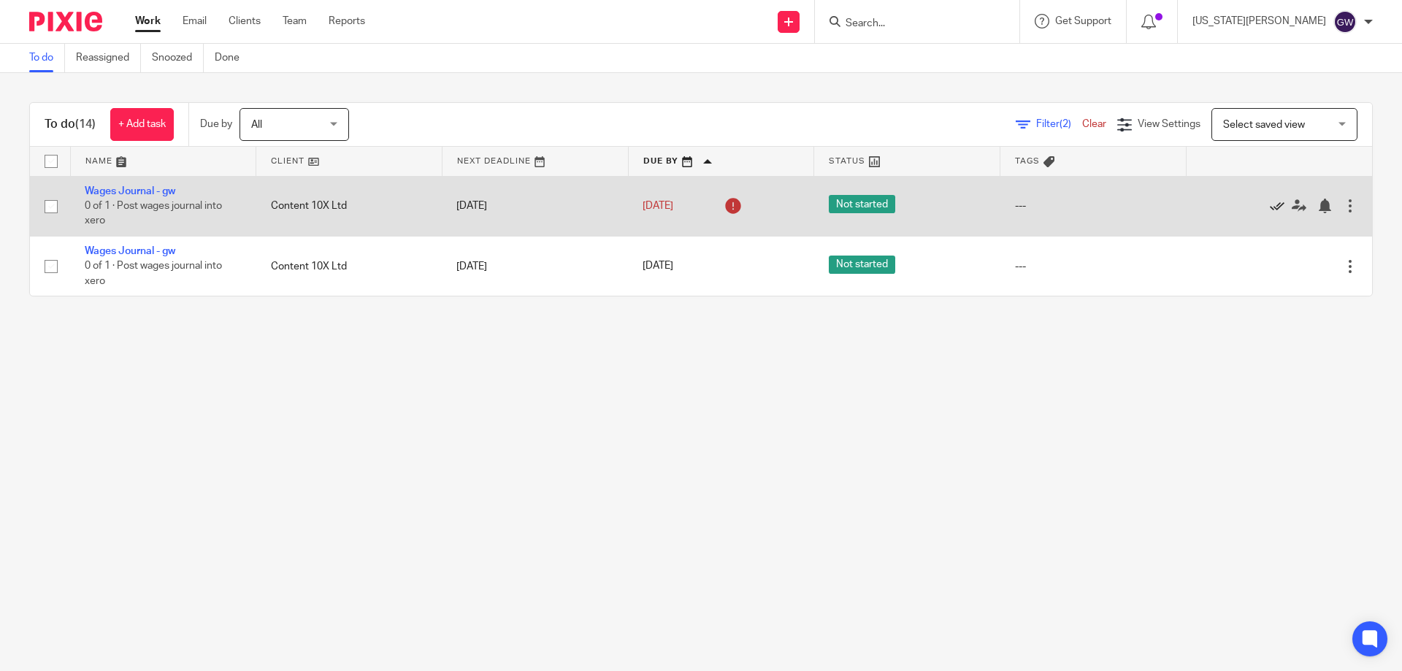
click at [1270, 207] on icon at bounding box center [1277, 206] width 15 height 15
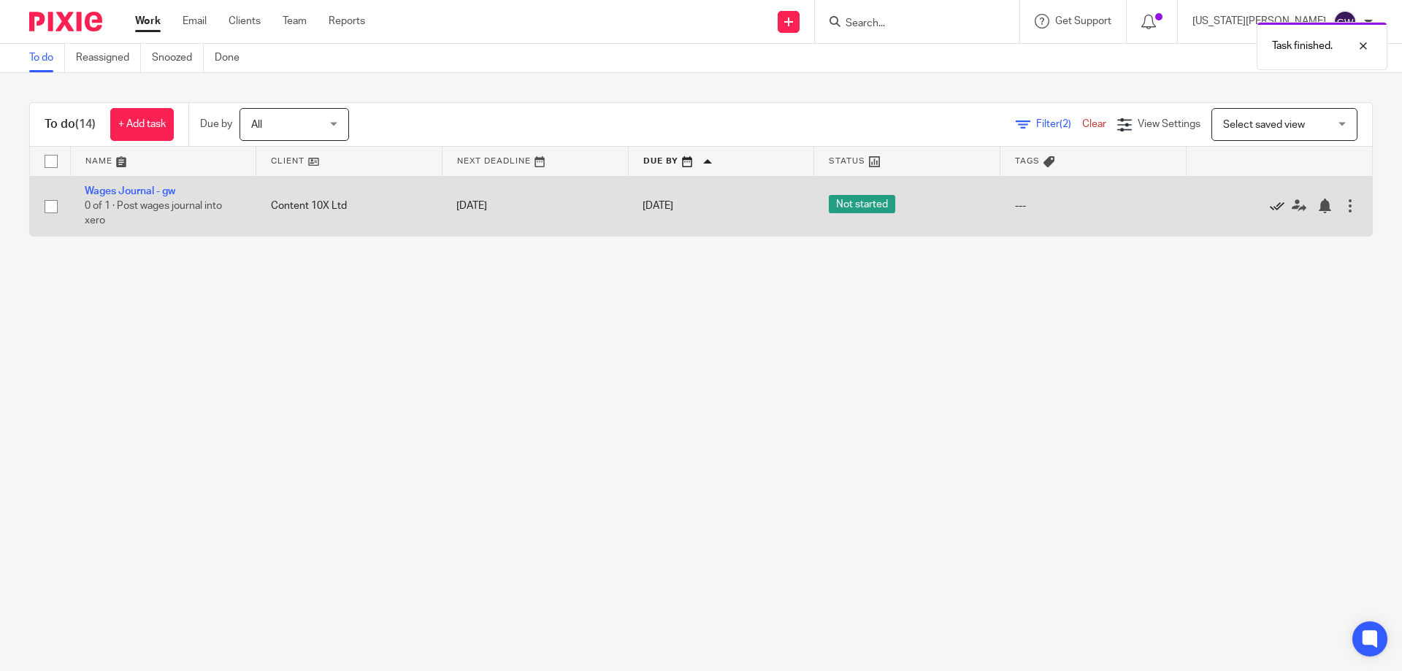
click at [1270, 210] on icon at bounding box center [1277, 206] width 15 height 15
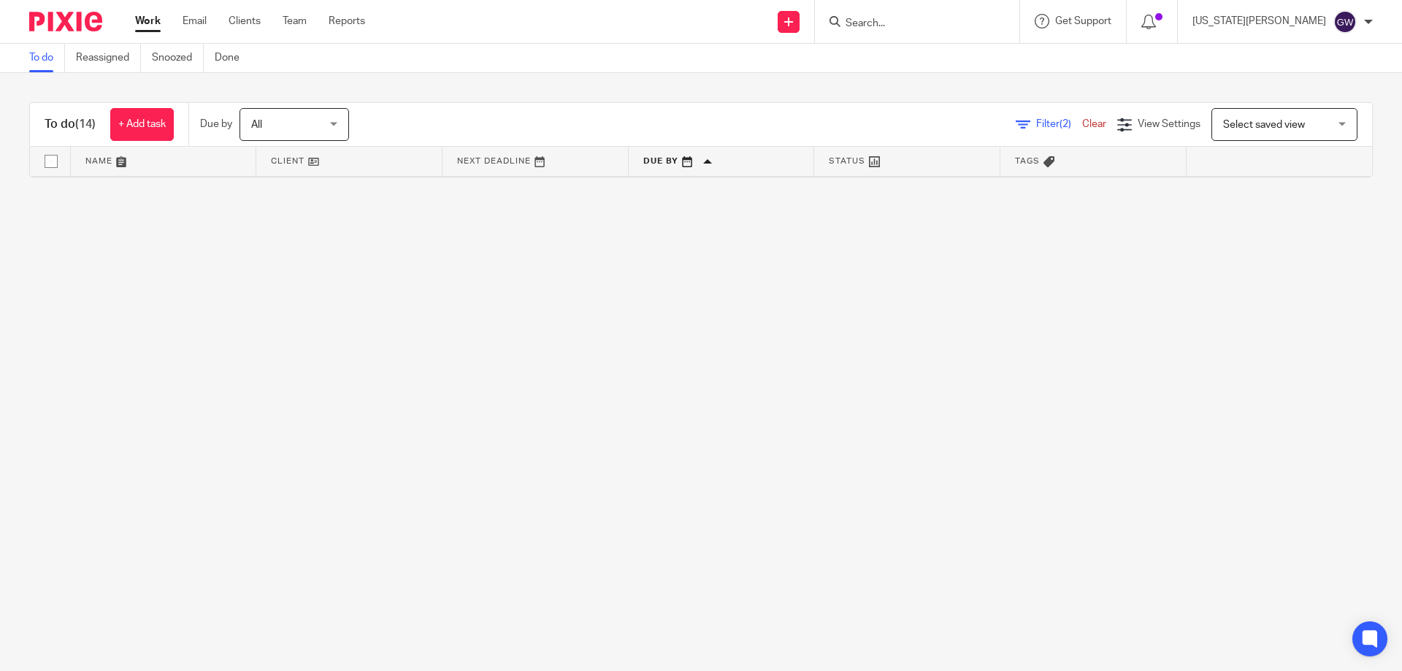
click at [931, 22] on input "Search" at bounding box center [909, 24] width 131 height 13
type input "judoit"
click at [937, 85] on link at bounding box center [987, 86] width 292 height 34
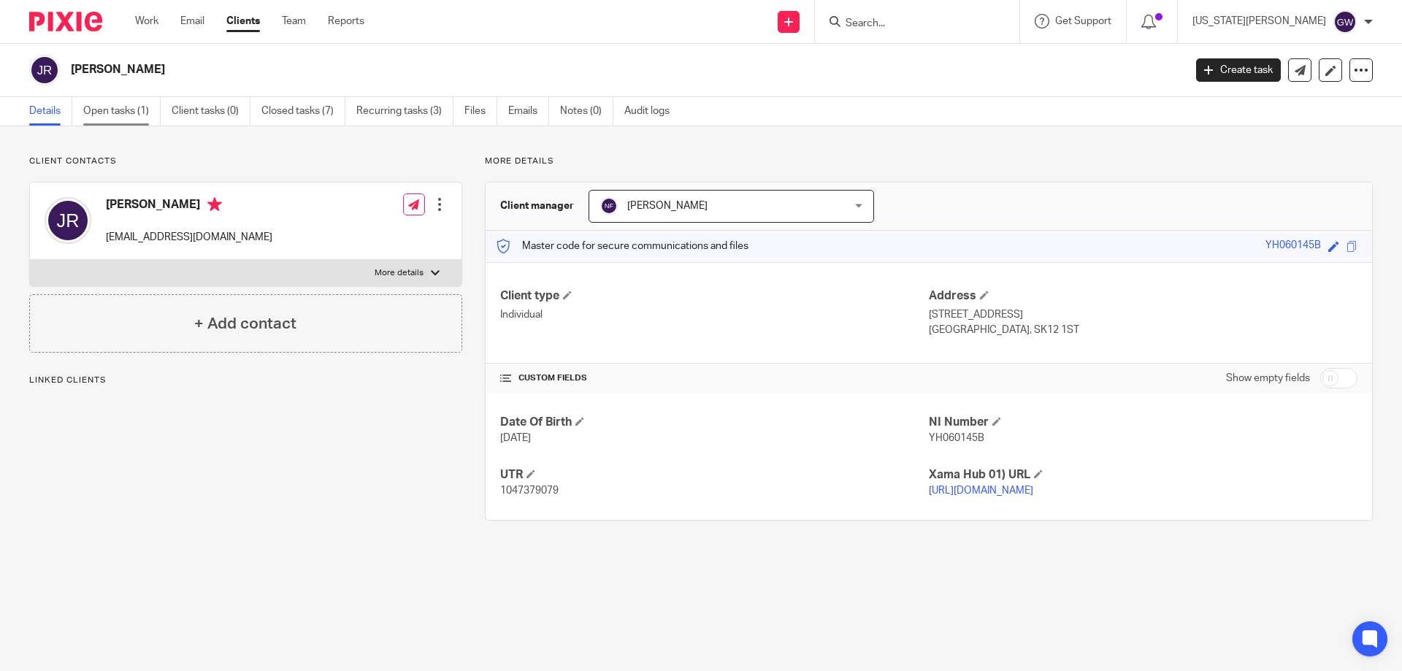
click at [122, 110] on link "Open tasks (1)" at bounding box center [121, 111] width 77 height 28
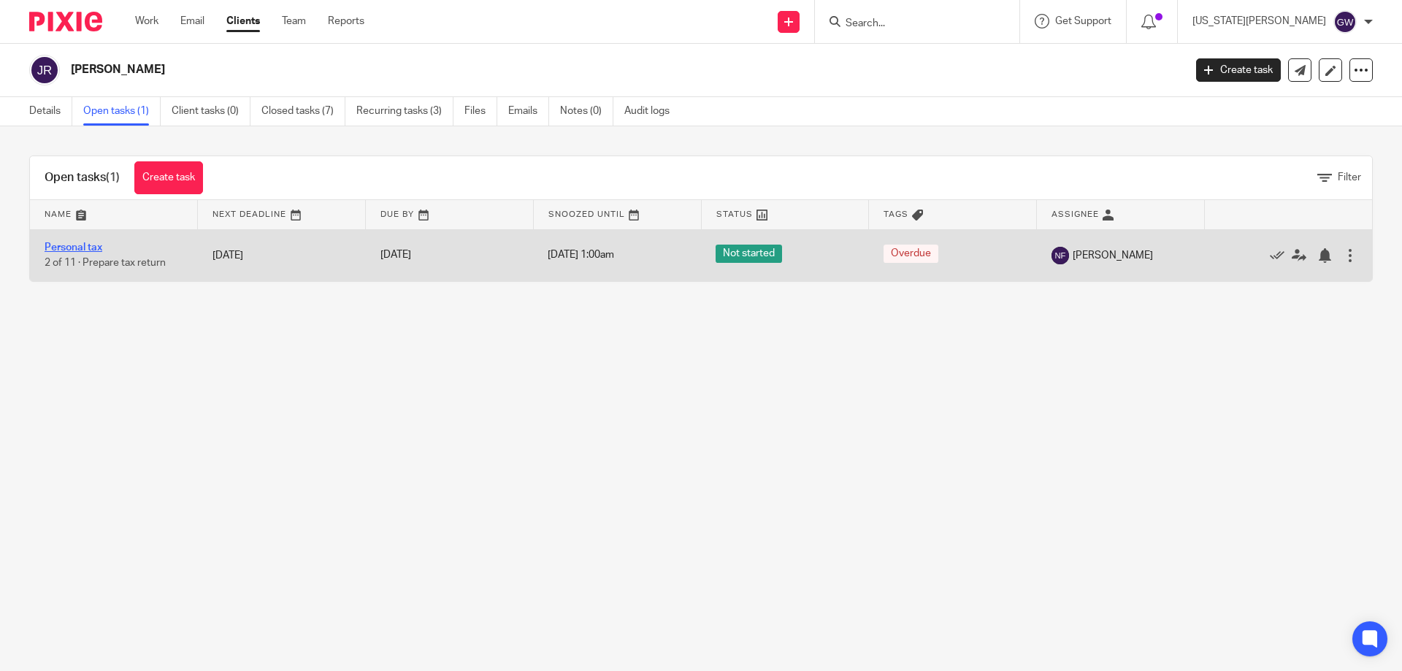
click at [86, 245] on link "Personal tax" at bounding box center [74, 247] width 58 height 10
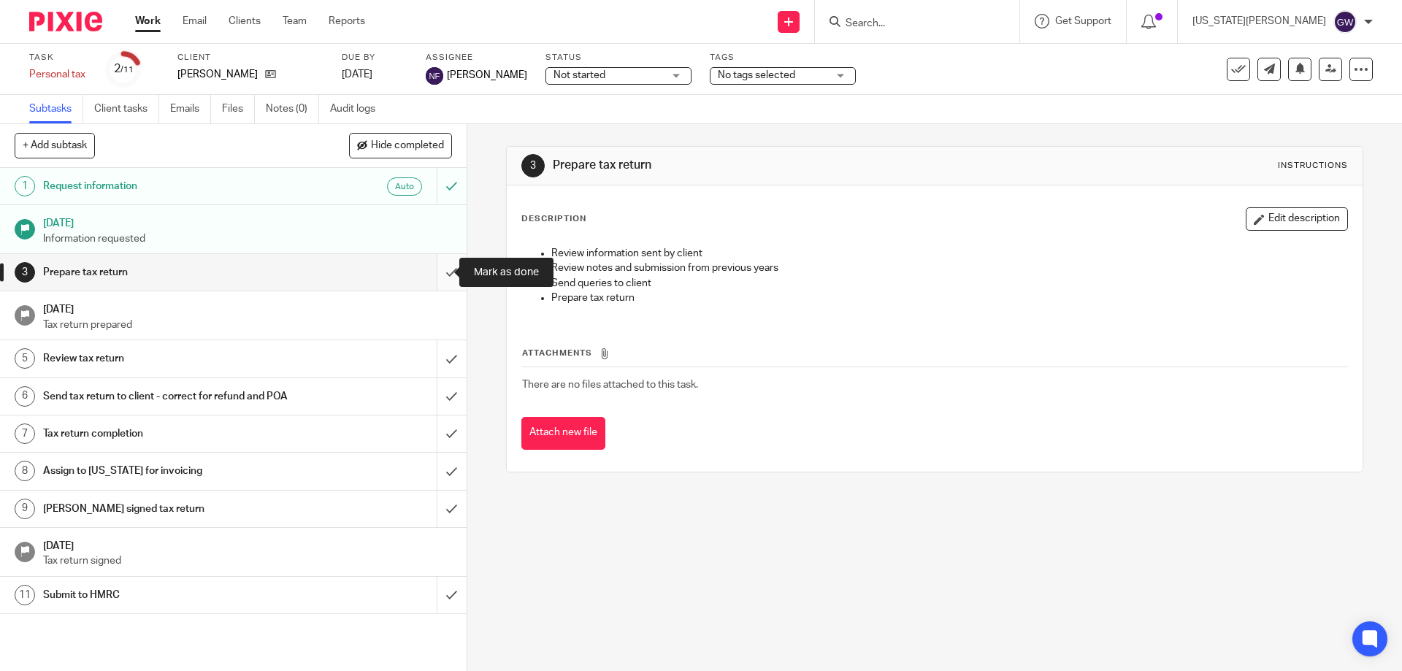
click at [432, 269] on input "submit" at bounding box center [233, 272] width 467 height 37
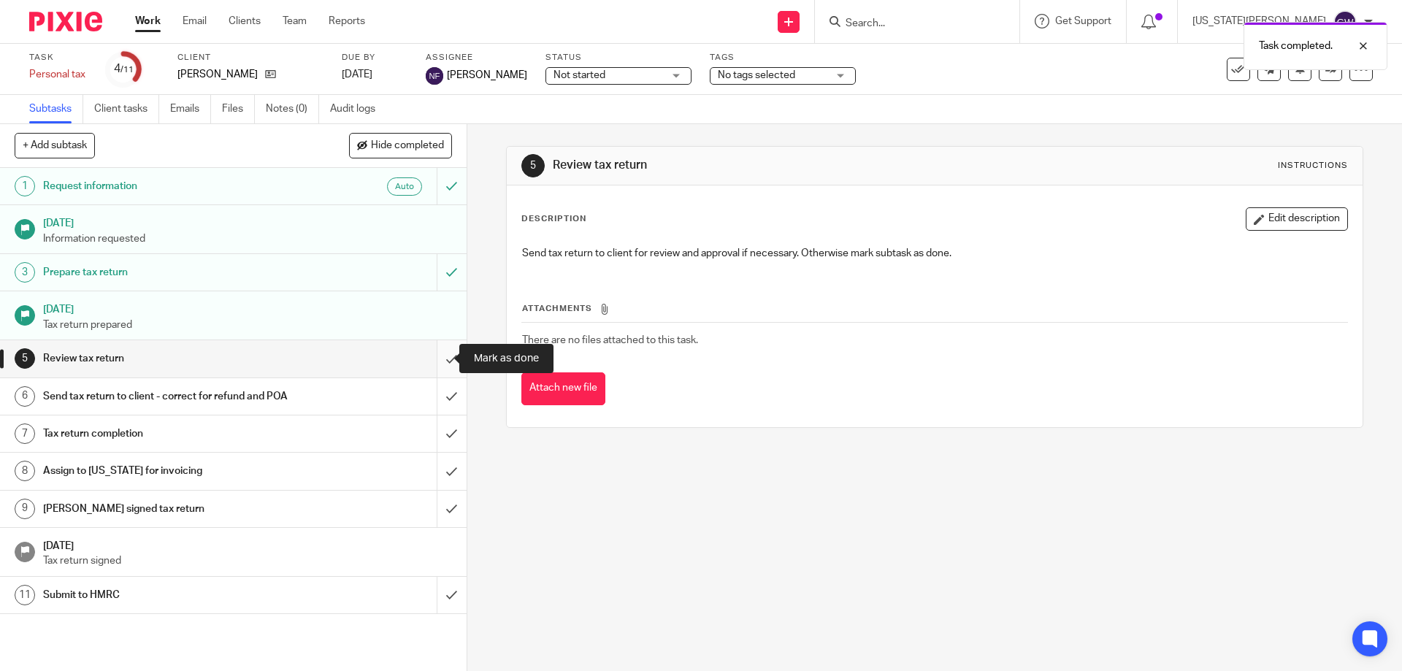
click at [447, 346] on input "submit" at bounding box center [233, 358] width 467 height 37
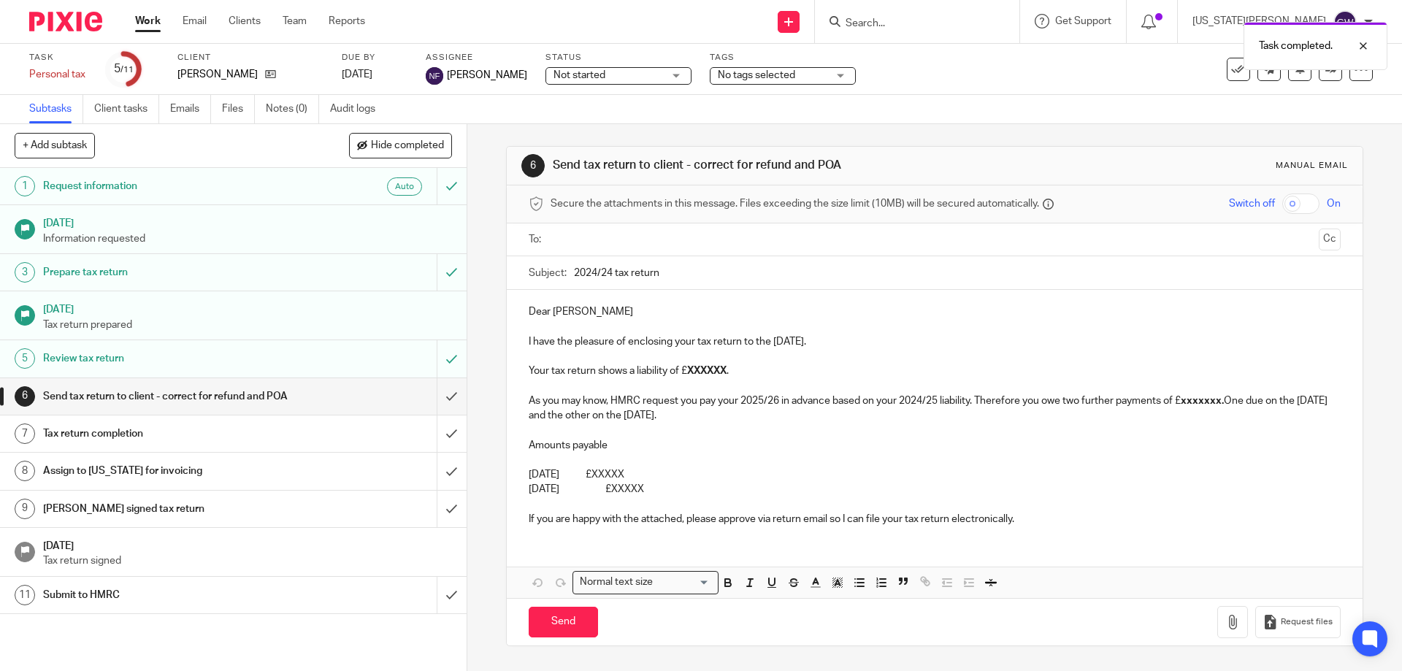
click at [609, 237] on input "text" at bounding box center [934, 239] width 757 height 17
click at [608, 276] on input "2024/24 tax return" at bounding box center [957, 276] width 766 height 33
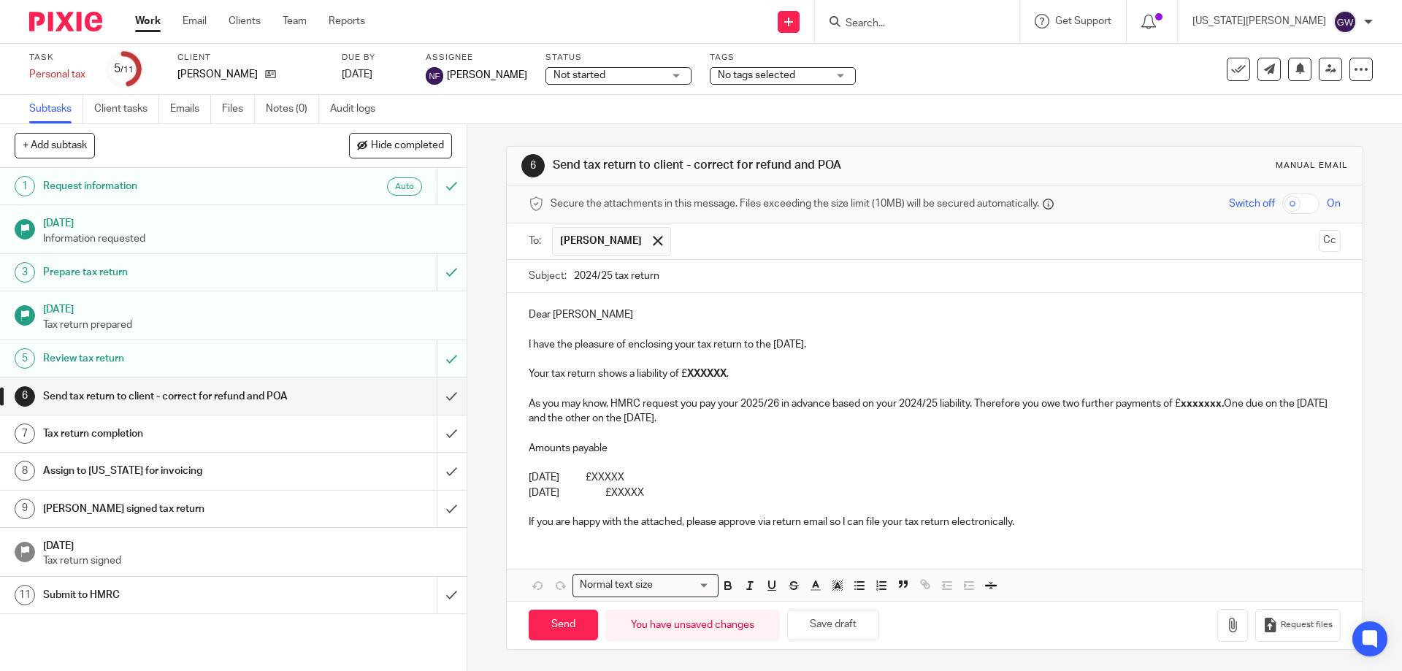
type input "2024/25 tax return"
click at [710, 375] on strong "XXXXXX" at bounding box center [706, 374] width 39 height 10
click at [749, 370] on p "Your tax return shows a liability of £ 1,512.08 ." at bounding box center [934, 374] width 811 height 15
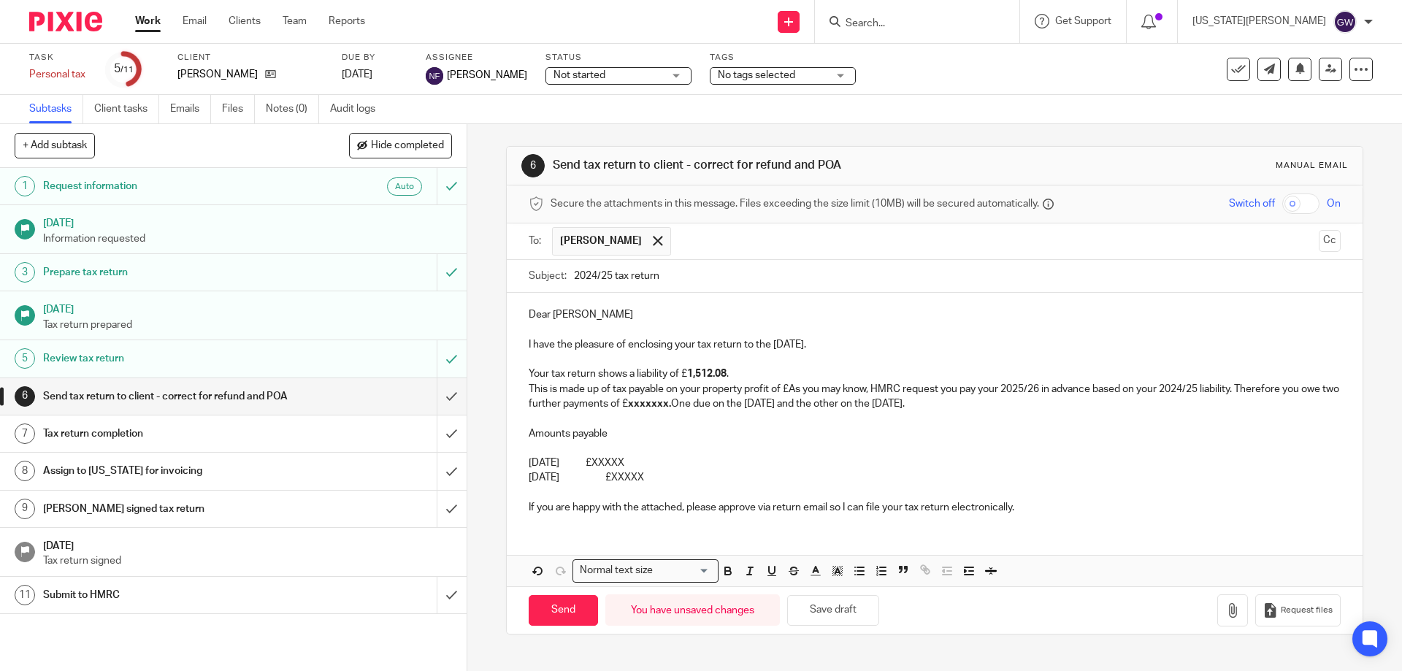
click at [678, 371] on p "Your tax return shows a liability of £ 1,512.08 ." at bounding box center [934, 374] width 811 height 15
click at [788, 389] on p "This is made up of tax payable on your property profit of £As you may know, HMR…" at bounding box center [934, 397] width 811 height 30
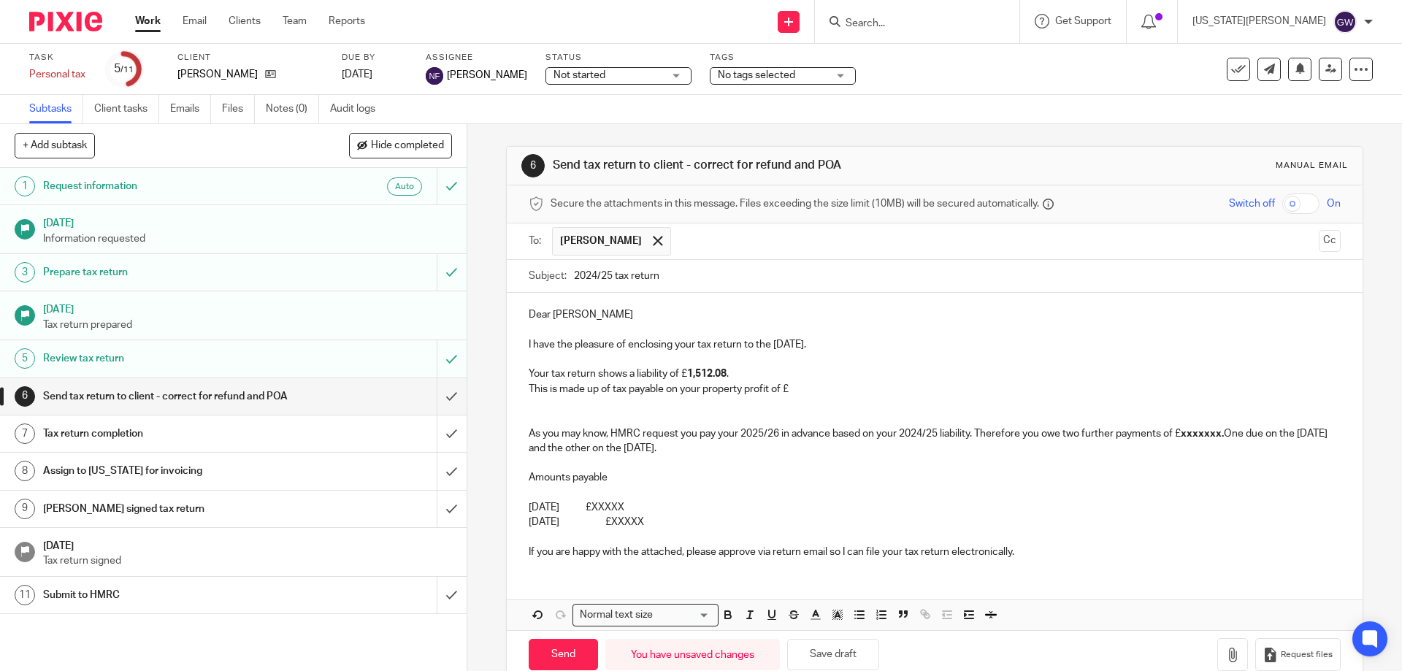
click at [788, 395] on p "This is made up of tax payable on your property profit of £" at bounding box center [934, 389] width 811 height 15
drag, startPoint x: 786, startPoint y: 385, endPoint x: 827, endPoint y: 388, distance: 41.7
click at [827, 388] on p "This is made up of tax payable on your property profit of £1,157.20 and the rem…" at bounding box center [934, 389] width 811 height 15
click at [723, 621] on icon "button" at bounding box center [727, 614] width 13 height 13
drag, startPoint x: 924, startPoint y: 383, endPoint x: 951, endPoint y: 388, distance: 27.5
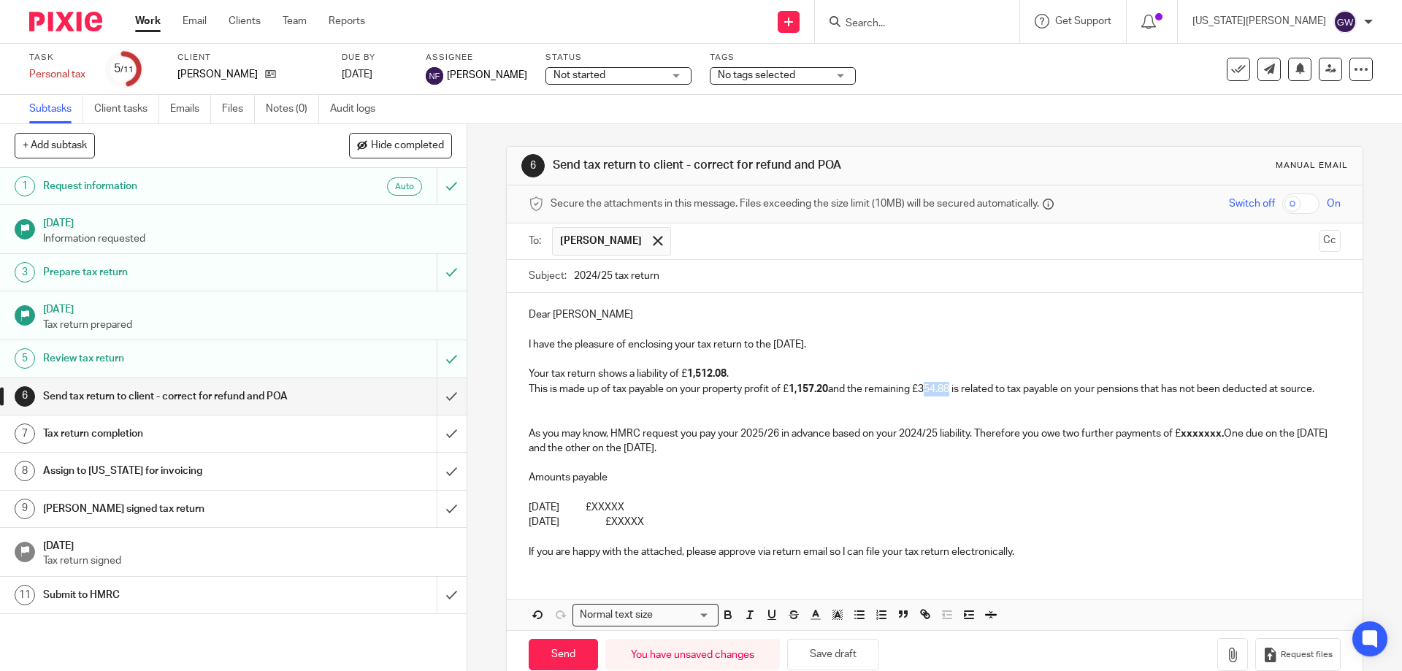
click at [951, 388] on p "This is made up of tax payable on your property profit of £ 1,157.20 and the re…" at bounding box center [934, 389] width 811 height 15
drag, startPoint x: 954, startPoint y: 386, endPoint x: 922, endPoint y: 392, distance: 31.9
click at [922, 392] on p "This is made up of tax payable on your property profit of £ 1,157.20 and the re…" at bounding box center [934, 389] width 811 height 15
click at [725, 615] on icon "button" at bounding box center [727, 613] width 5 height 4
click at [821, 426] on p at bounding box center [934, 418] width 811 height 15
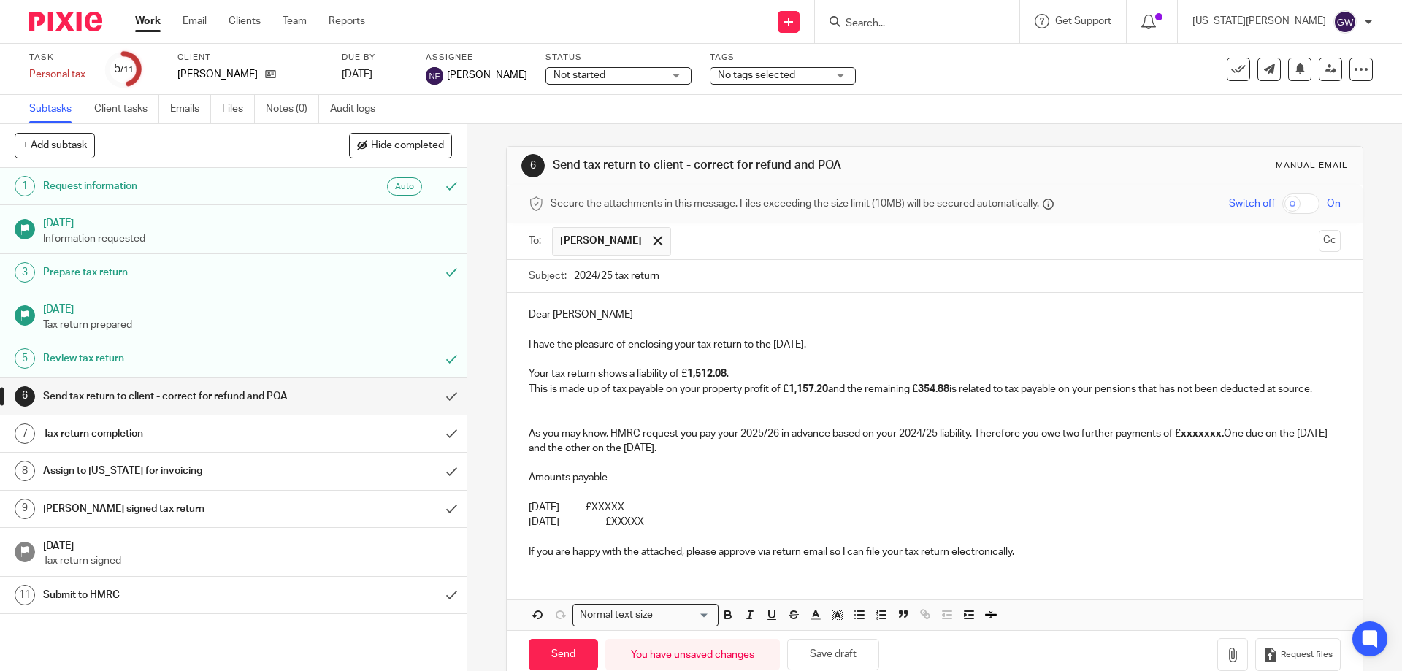
click at [1203, 439] on strong "xxxxxxx." at bounding box center [1202, 434] width 43 height 10
click at [851, 544] on p at bounding box center [934, 536] width 811 height 15
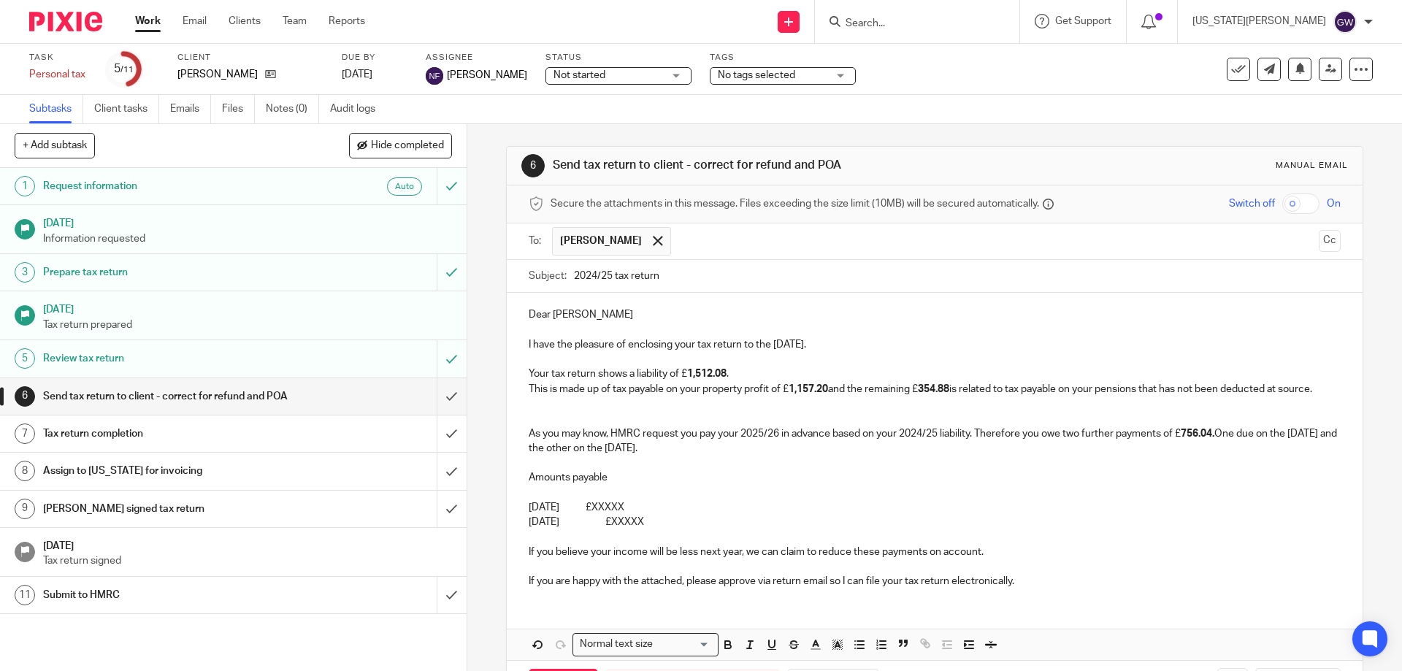
click at [654, 515] on p "31st January 2026 £XXXXX" at bounding box center [934, 507] width 811 height 15
click at [658, 529] on p "31st July 2026 £XXXXX" at bounding box center [934, 522] width 811 height 15
click at [642, 515] on p "31st January 2026 £2,268.12" at bounding box center [934, 507] width 811 height 15
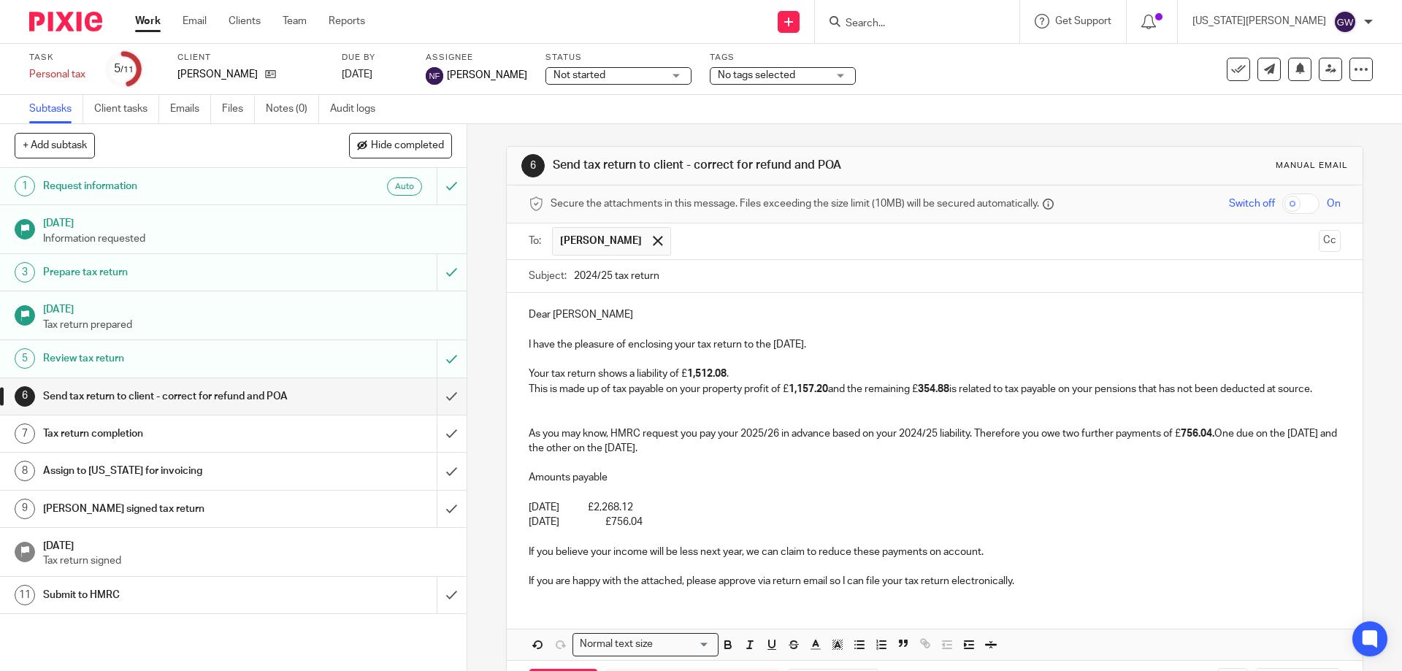
click at [749, 529] on p "31st July 2026 £756.04" at bounding box center [934, 522] width 811 height 15
drag, startPoint x: 689, startPoint y: 520, endPoint x: 643, endPoint y: 521, distance: 45.3
click at [643, 515] on p "31st January 2026 £2,268.12" at bounding box center [934, 507] width 811 height 15
click at [726, 654] on button "button" at bounding box center [728, 645] width 18 height 18
drag, startPoint x: 684, startPoint y: 534, endPoint x: 640, endPoint y: 537, distance: 44.6
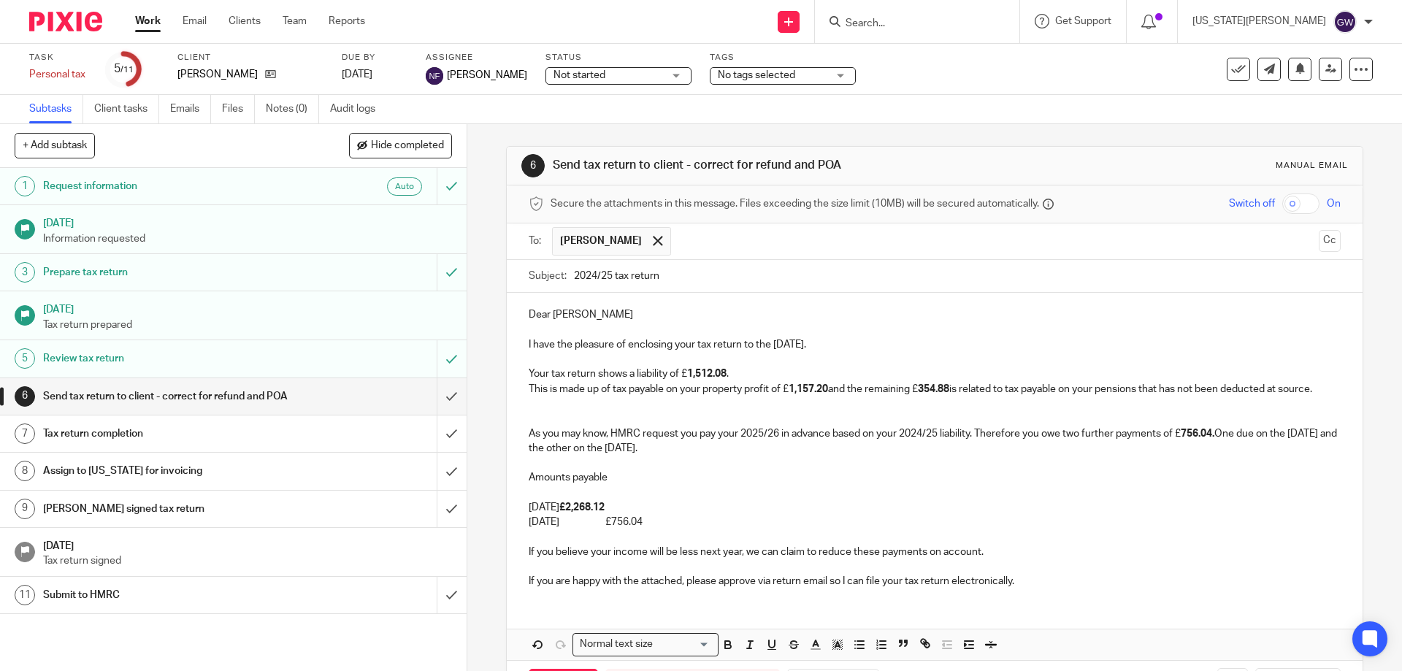
click at [639, 529] on p "31st July 2026 £756.04" at bounding box center [934, 522] width 811 height 15
click at [722, 651] on icon "button" at bounding box center [727, 644] width 13 height 13
click at [739, 529] on p "31st July 2026 £756.04" at bounding box center [934, 522] width 811 height 15
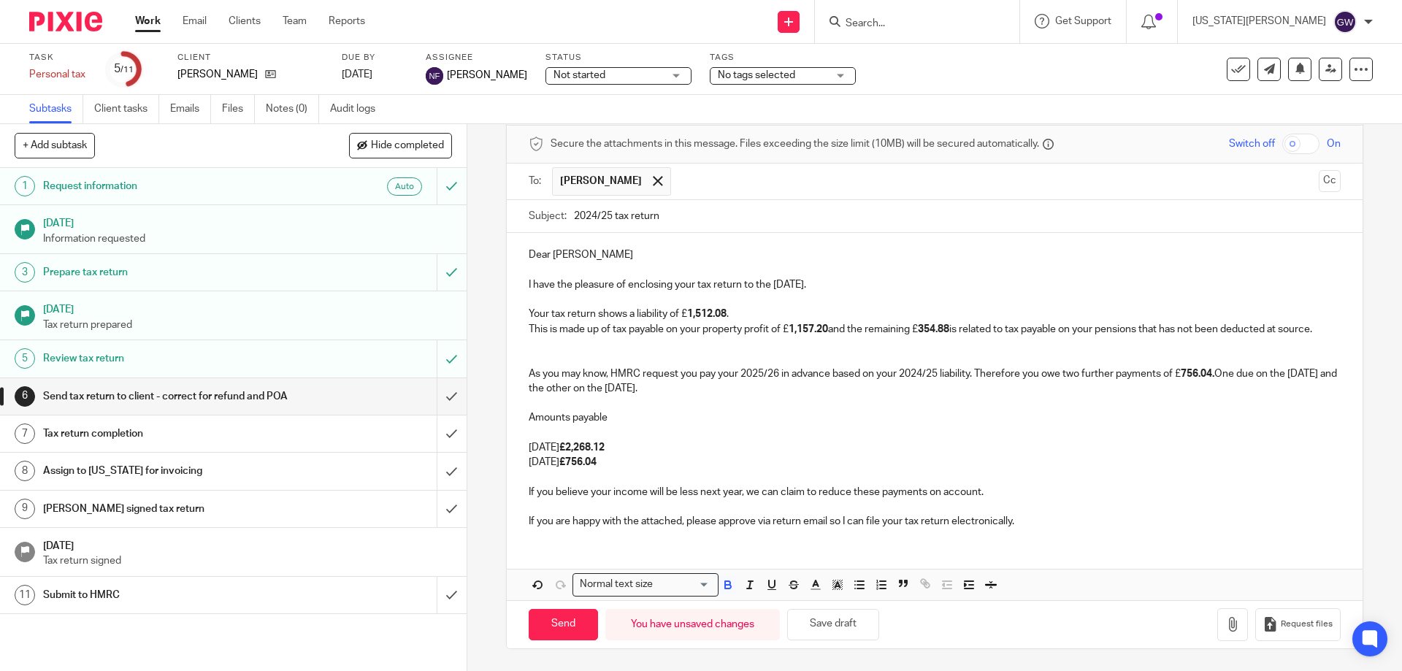
scroll to position [74, 0]
click at [1225, 630] on icon "button" at bounding box center [1232, 624] width 15 height 15
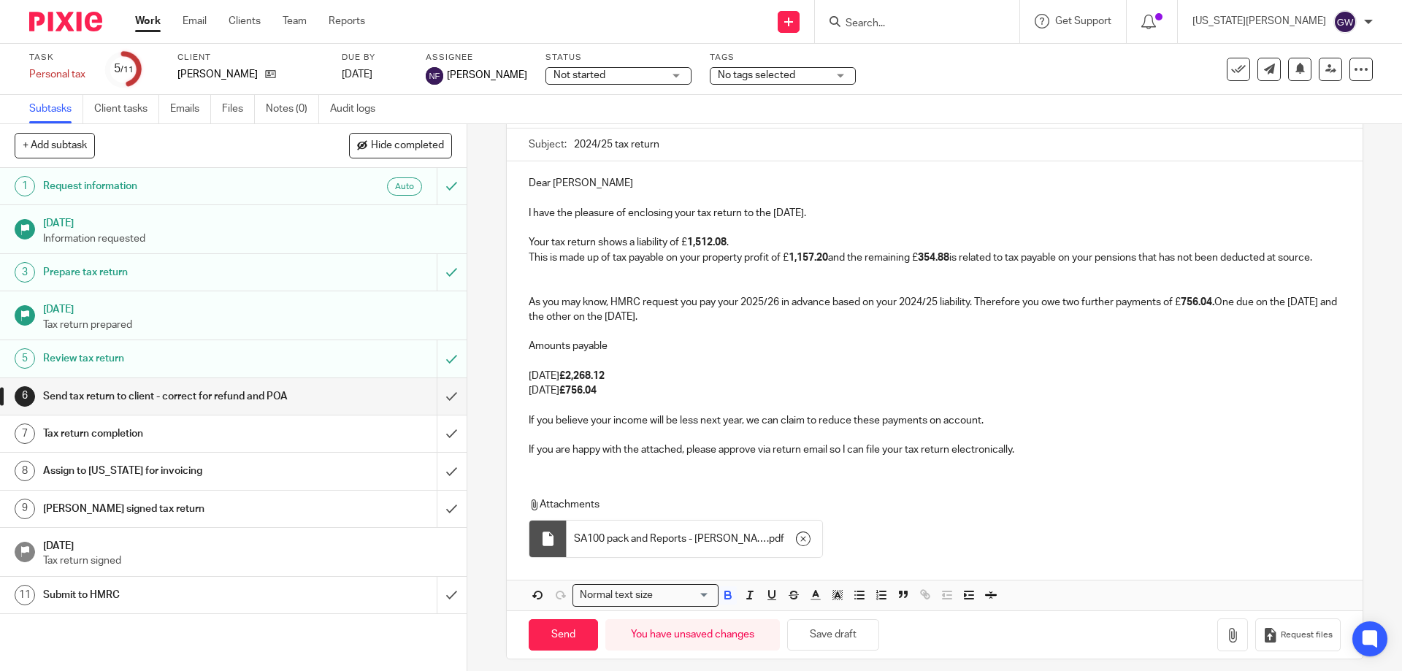
scroll to position [157, 0]
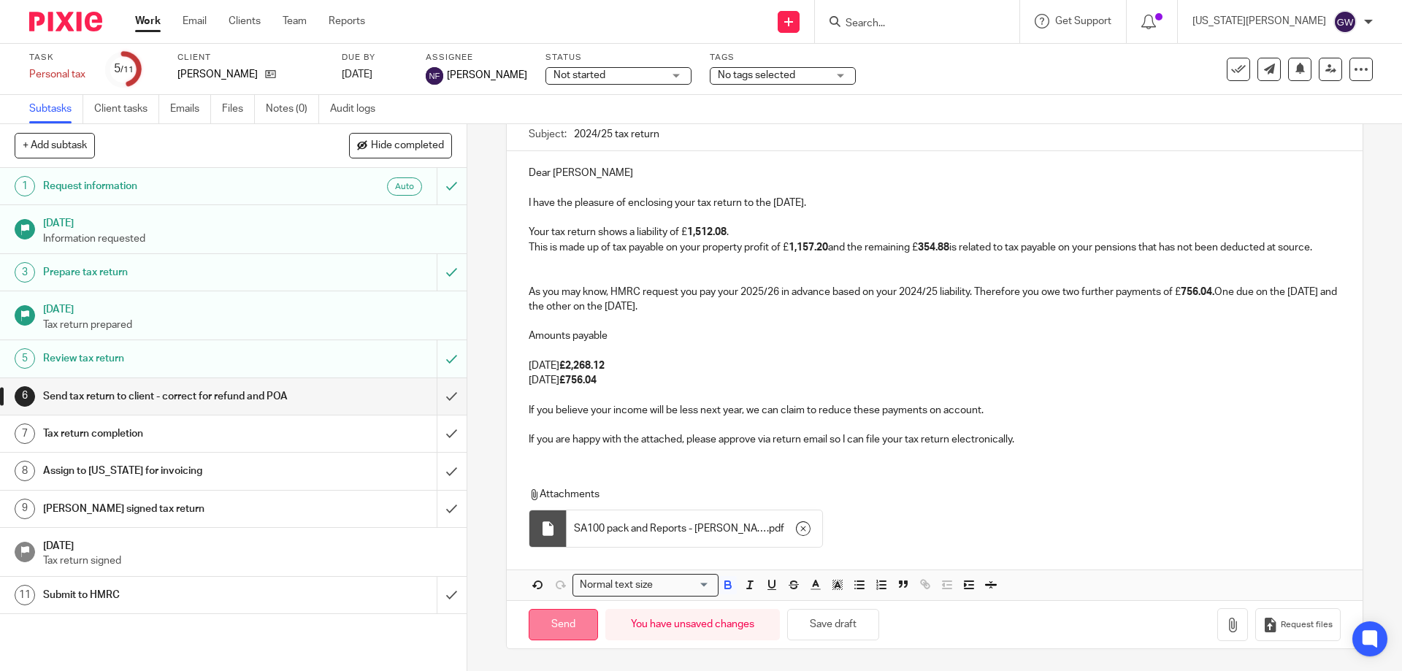
click at [562, 630] on input "Send" at bounding box center [563, 624] width 69 height 31
type input "Sent"
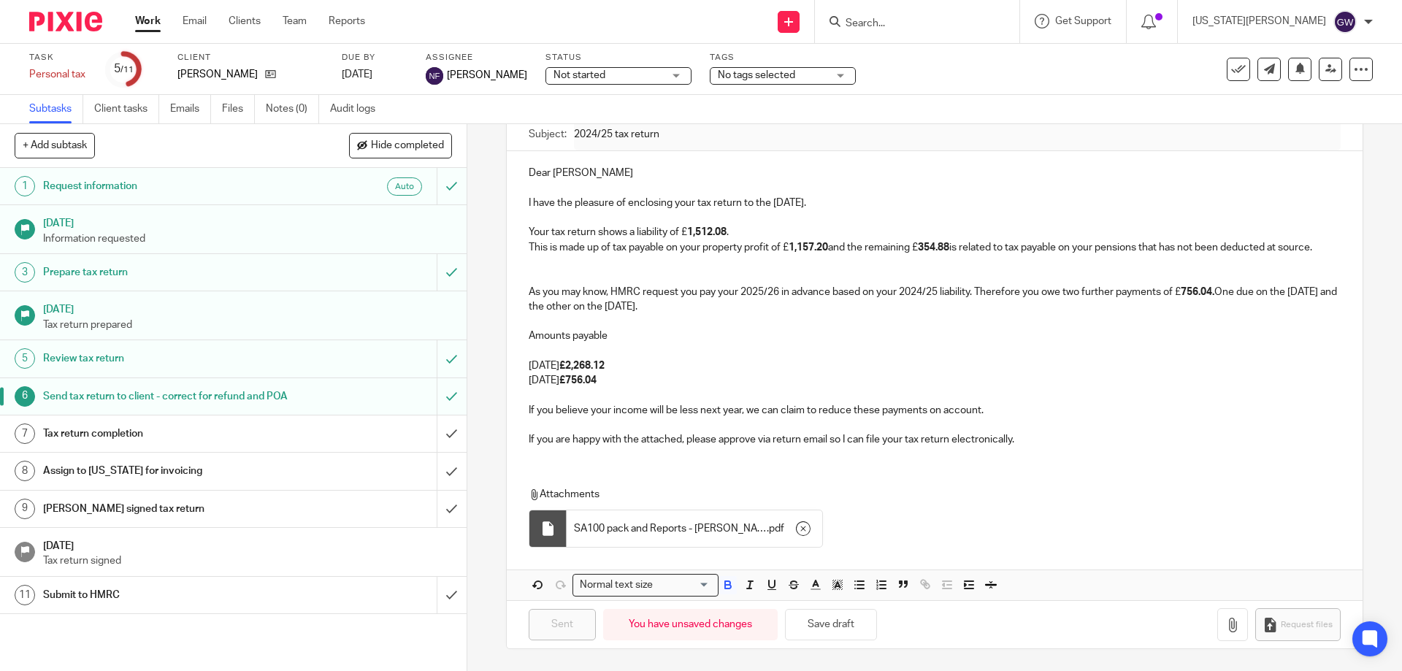
click at [945, 22] on input "Search" at bounding box center [909, 24] width 131 height 13
type input "gareth"
click at [980, 66] on link at bounding box center [977, 63] width 272 height 34
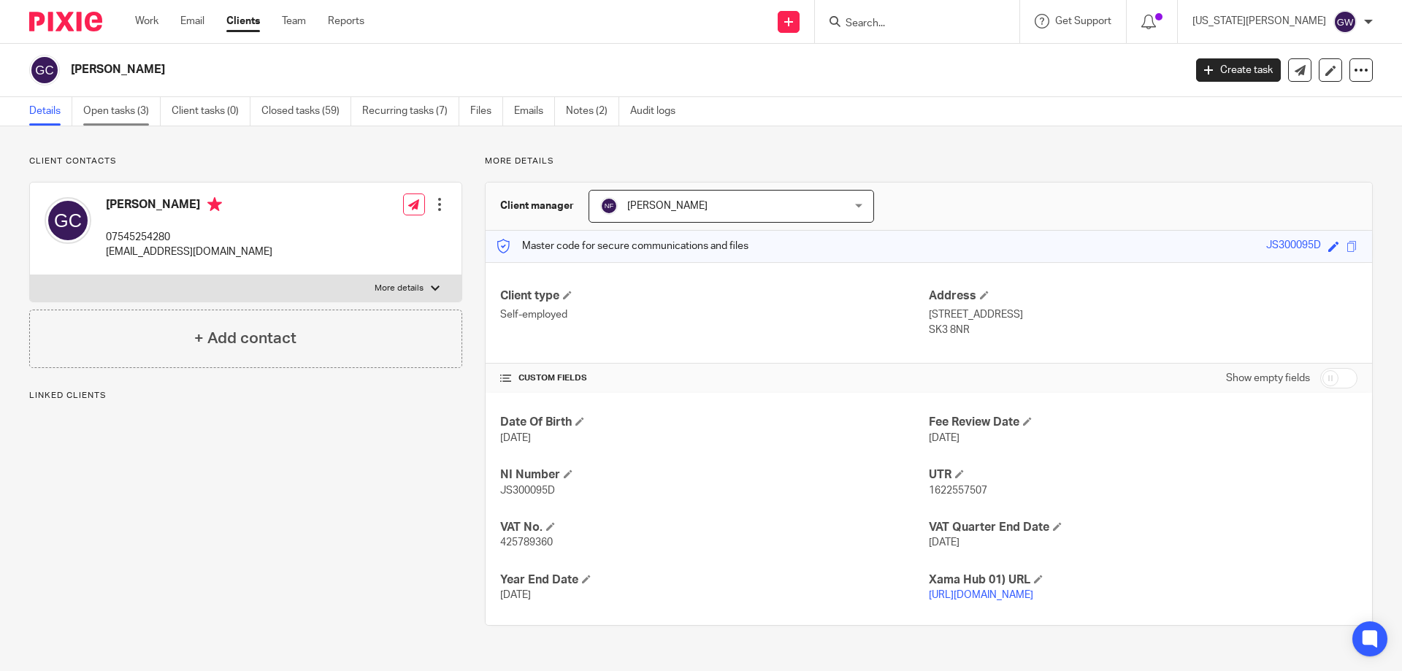
click at [118, 111] on link "Open tasks (3)" at bounding box center [121, 111] width 77 height 28
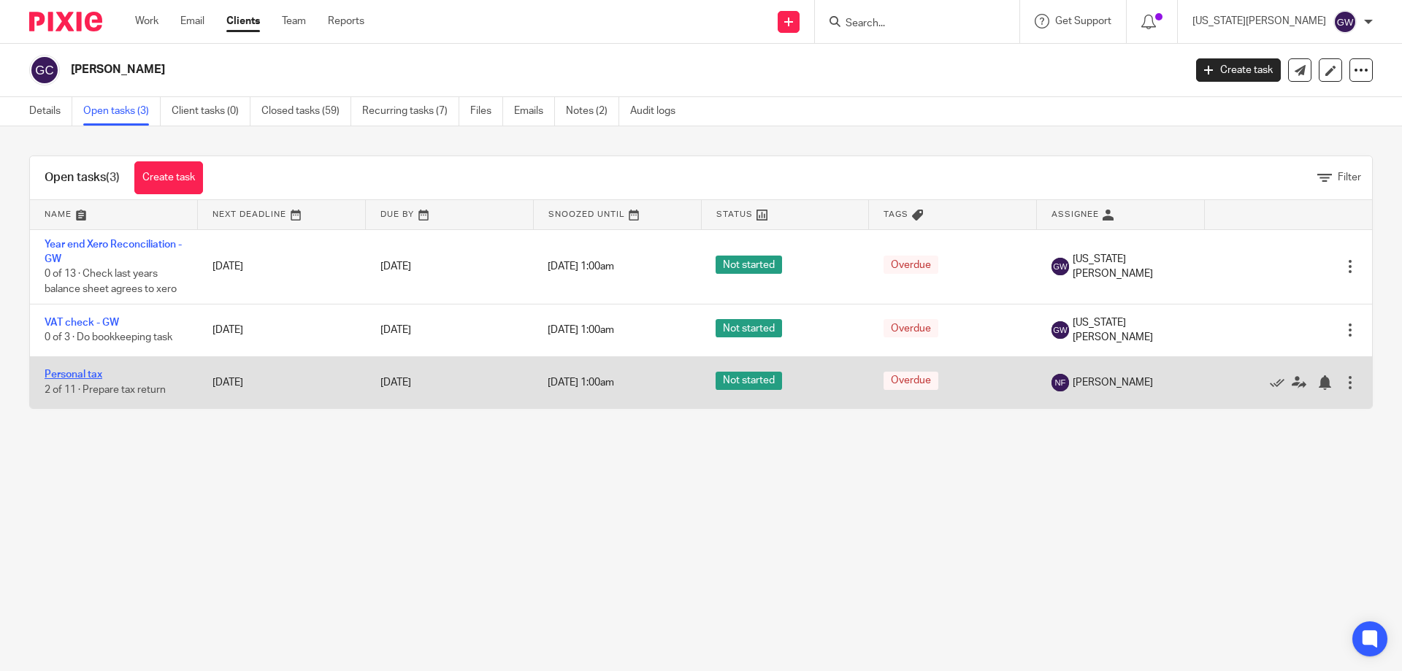
click at [70, 374] on link "Personal tax" at bounding box center [74, 375] width 58 height 10
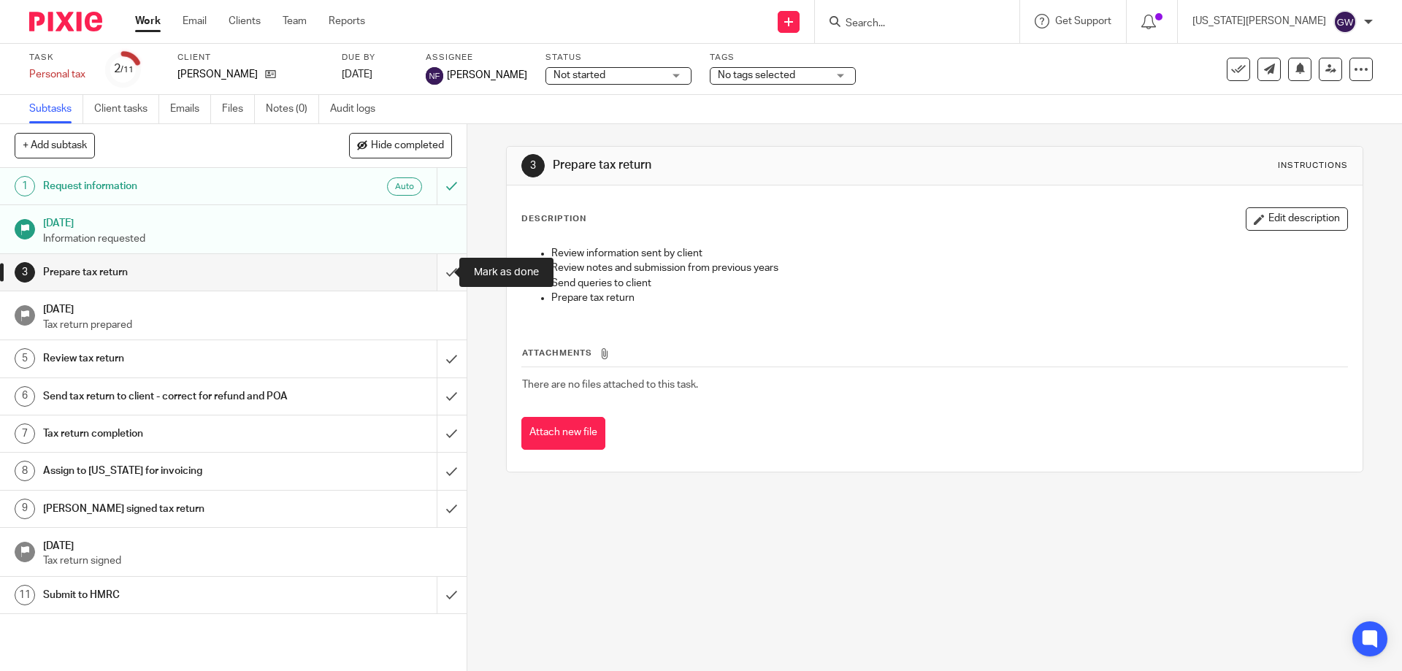
click at [431, 273] on input "submit" at bounding box center [233, 272] width 467 height 37
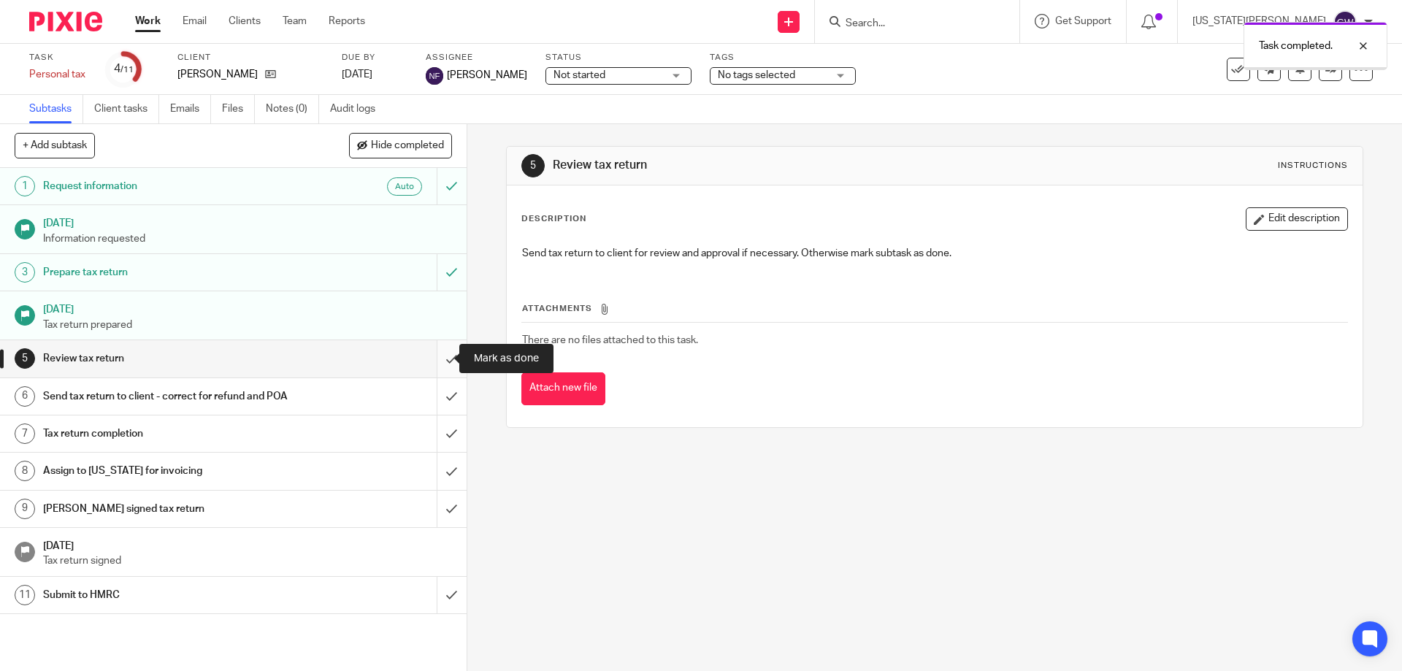
click at [435, 350] on input "submit" at bounding box center [233, 358] width 467 height 37
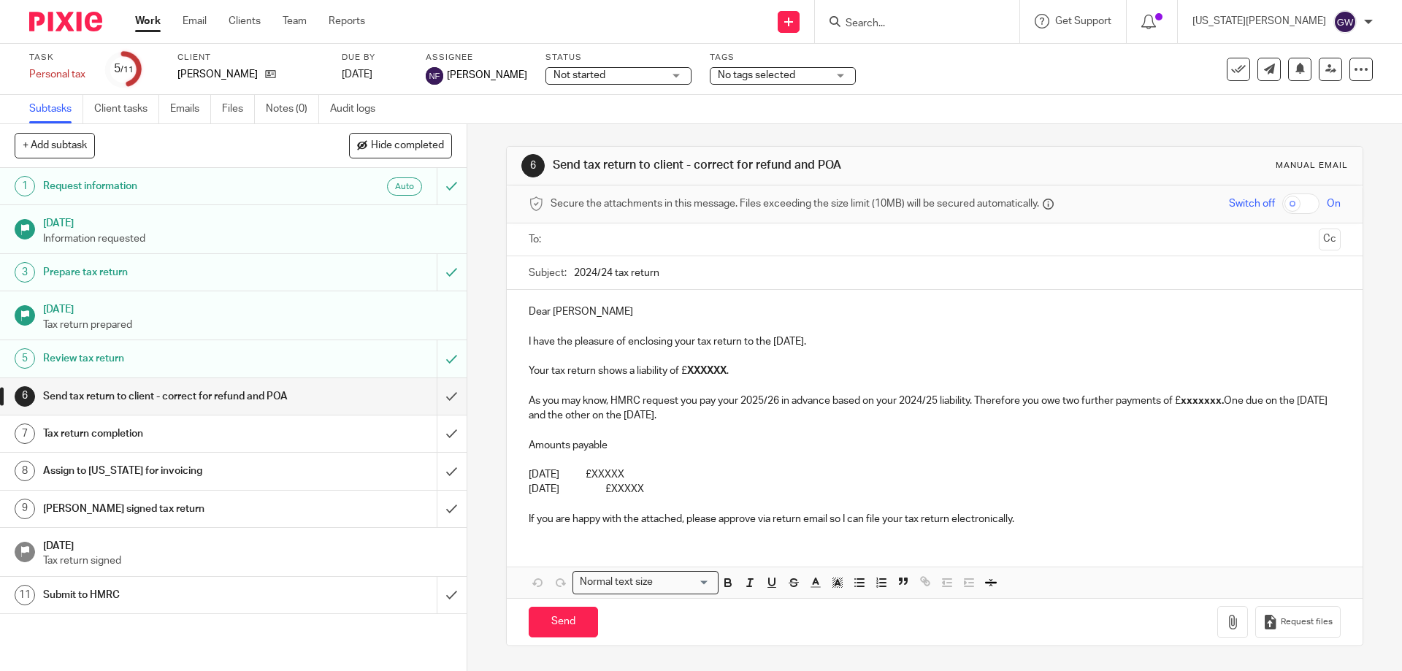
click at [562, 240] on input "text" at bounding box center [934, 239] width 757 height 17
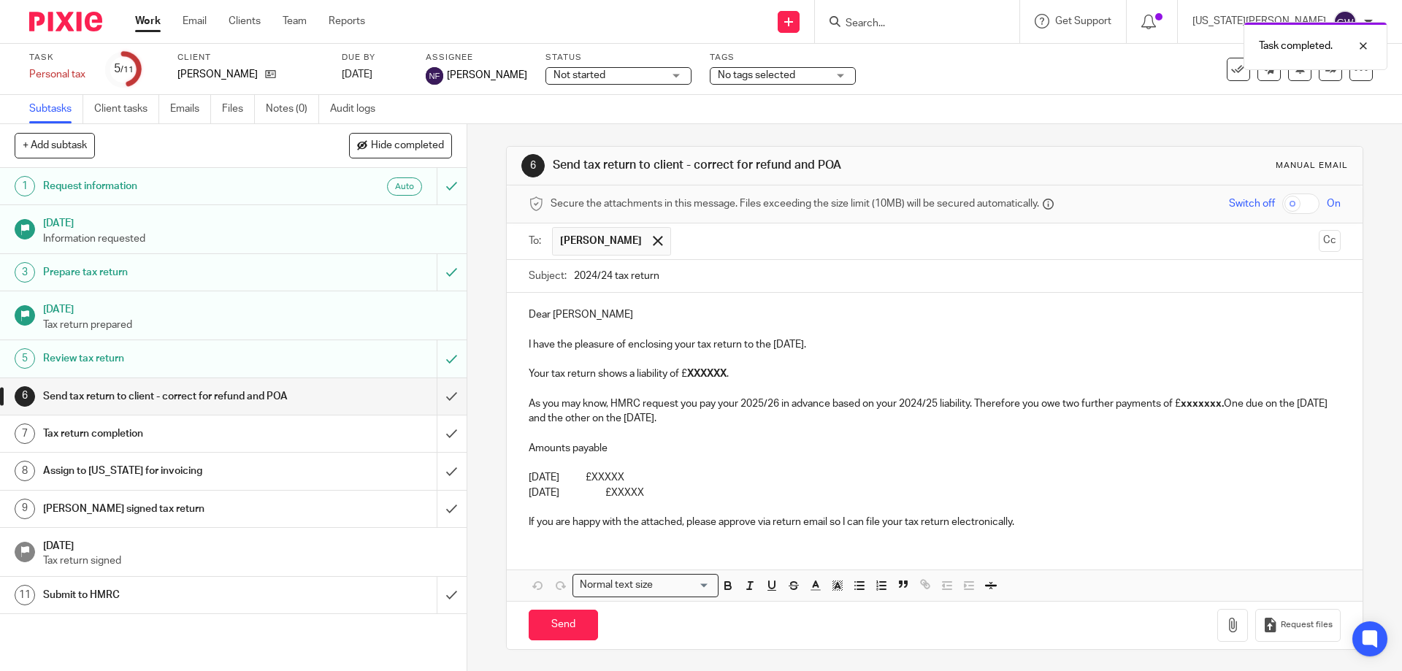
click at [610, 278] on input "2024/24 tax return" at bounding box center [957, 276] width 766 height 33
type input "2024/25 tax return"
drag, startPoint x: 705, startPoint y: 486, endPoint x: 688, endPoint y: 378, distance: 110.1
click at [688, 378] on div "Dear Gareth I have the pleasure of enclosing your tax return to the 5th April 2…" at bounding box center [934, 417] width 855 height 248
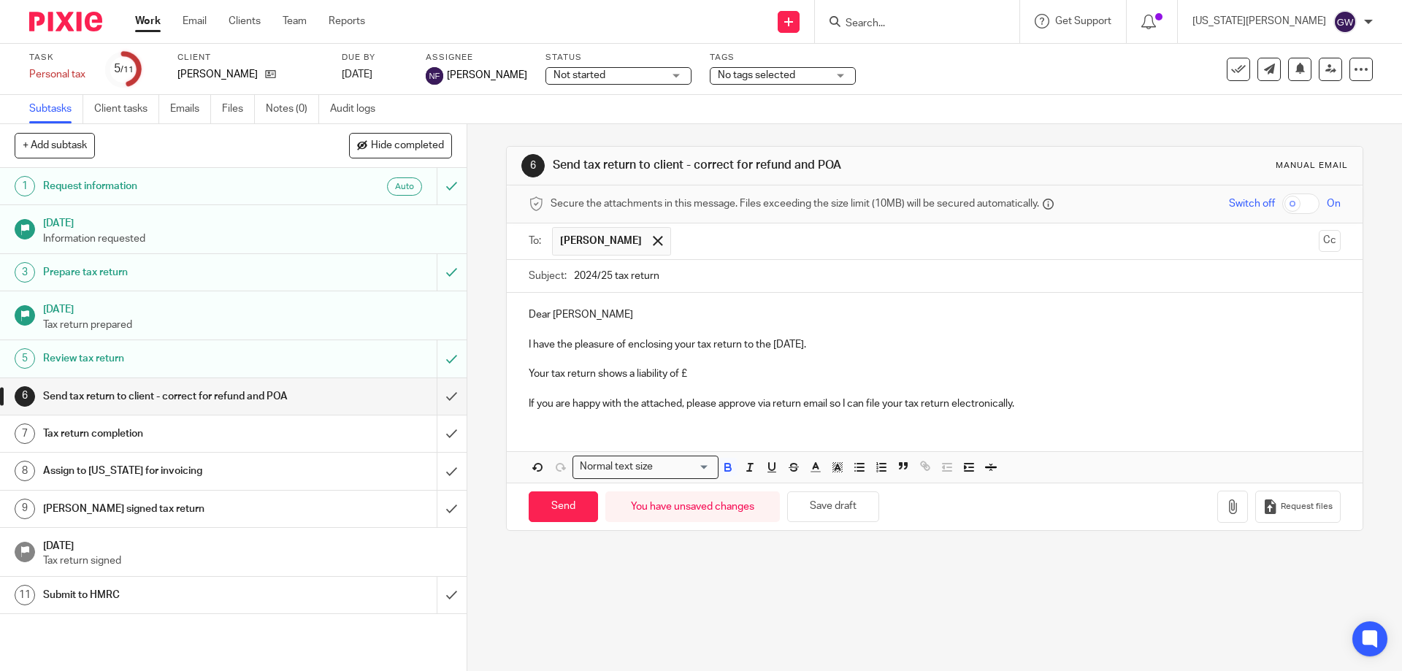
click at [645, 377] on p "Your tax return shows a liability of £" at bounding box center [934, 374] width 811 height 15
click at [678, 370] on p "Your tax return shows a refund of £" at bounding box center [934, 374] width 811 height 15
click at [688, 371] on p "Your tax return shows a refund of £" at bounding box center [934, 374] width 811 height 15
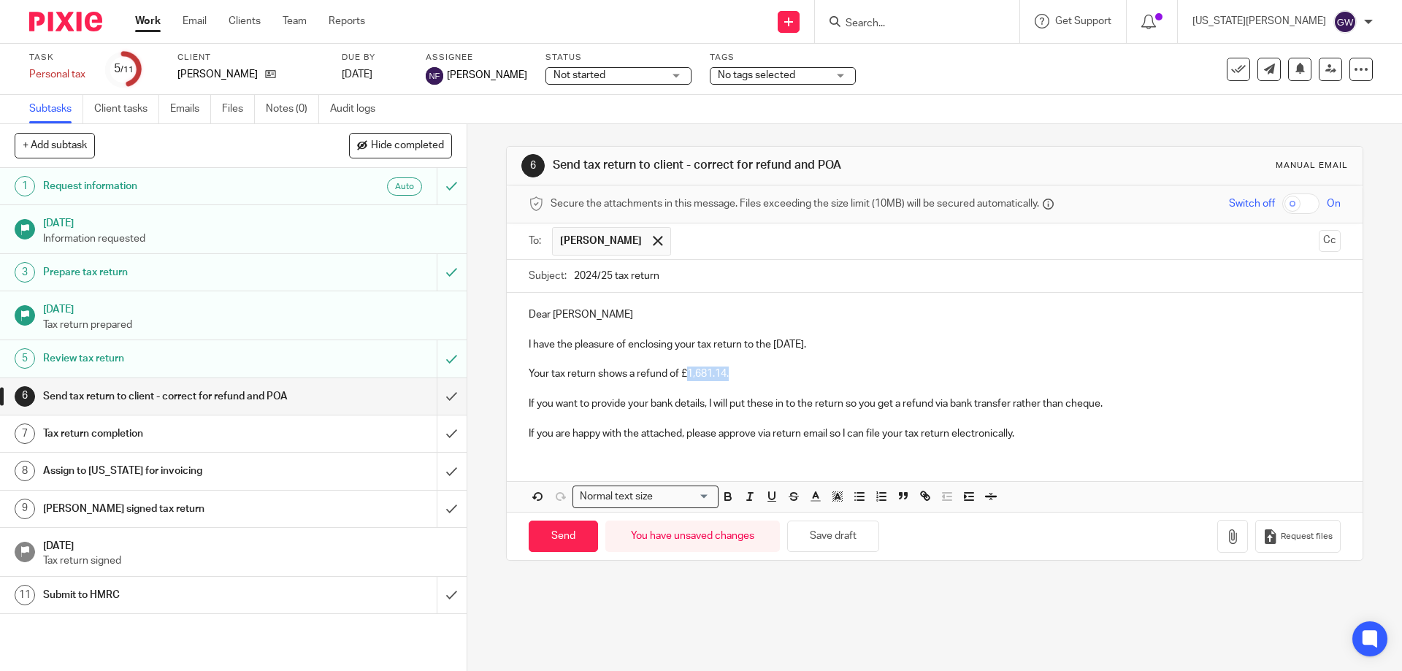
drag, startPoint x: 683, startPoint y: 374, endPoint x: 725, endPoint y: 375, distance: 42.4
click at [725, 375] on p "Your tax return shows a refund of £1,681.14." at bounding box center [934, 374] width 811 height 15
click at [725, 500] on icon "button" at bounding box center [728, 499] width 6 height 4
click at [765, 387] on p at bounding box center [934, 389] width 811 height 15
click at [1217, 548] on button "button" at bounding box center [1232, 536] width 31 height 33
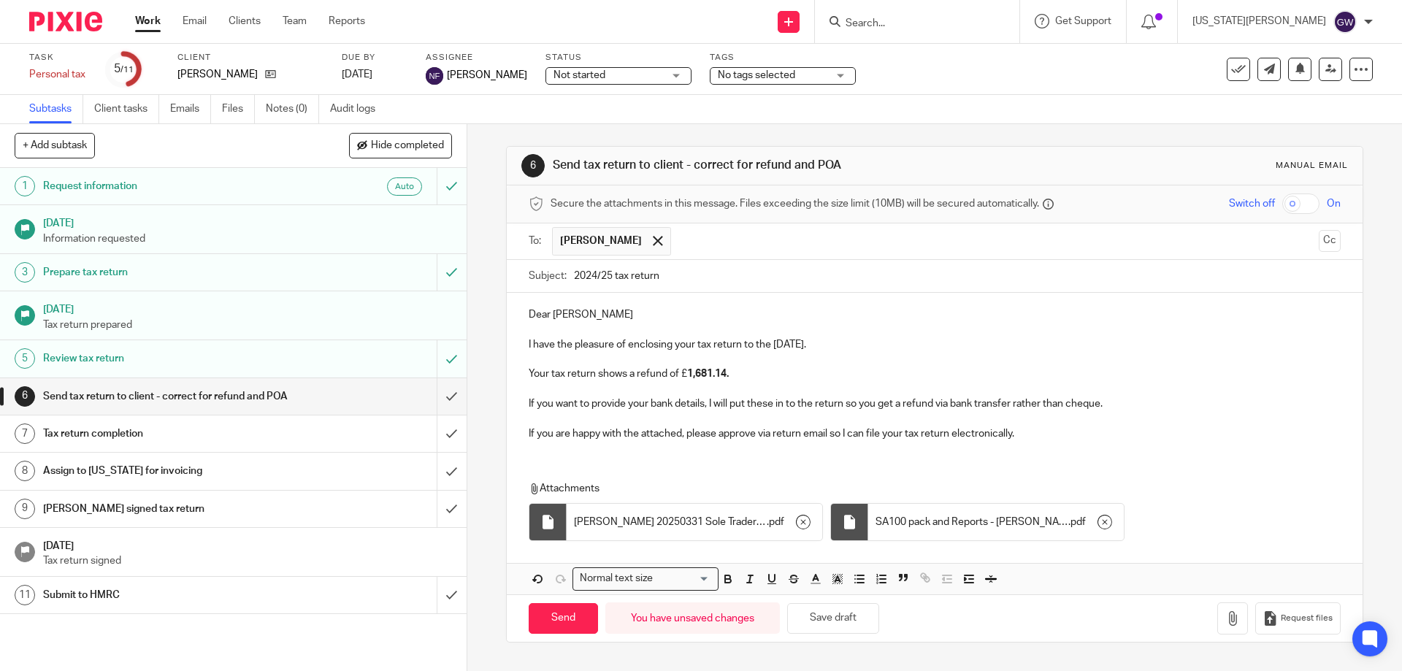
click at [612, 276] on input "2024/25 tax return" at bounding box center [957, 276] width 766 height 33
type input "2024/25 accounts and tax return"
click at [695, 346] on p "I have the pleasure of enclosing your tax return to the 5th April 2025." at bounding box center [934, 344] width 811 height 15
click at [568, 614] on input "Send" at bounding box center [563, 618] width 69 height 31
type input "Sent"
